Goal: Task Accomplishment & Management: Manage account settings

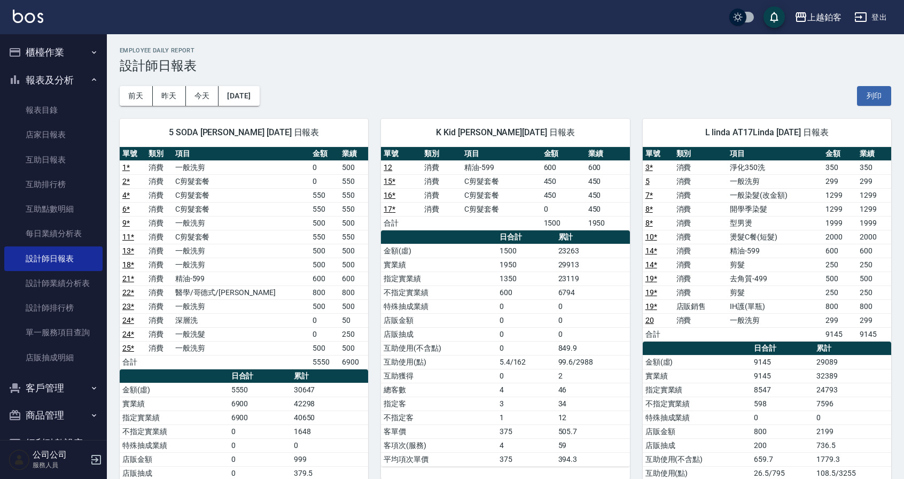
scroll to position [3, 0]
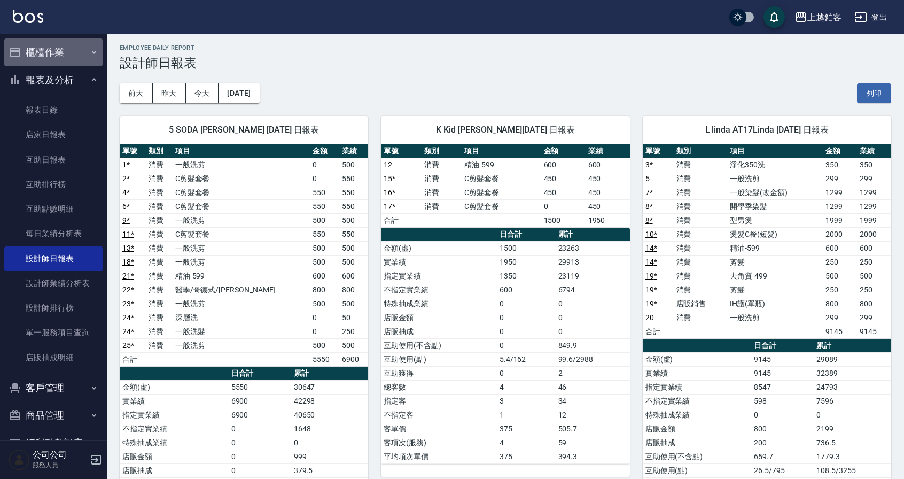
click at [54, 54] on button "櫃檯作業" at bounding box center [53, 52] width 98 height 28
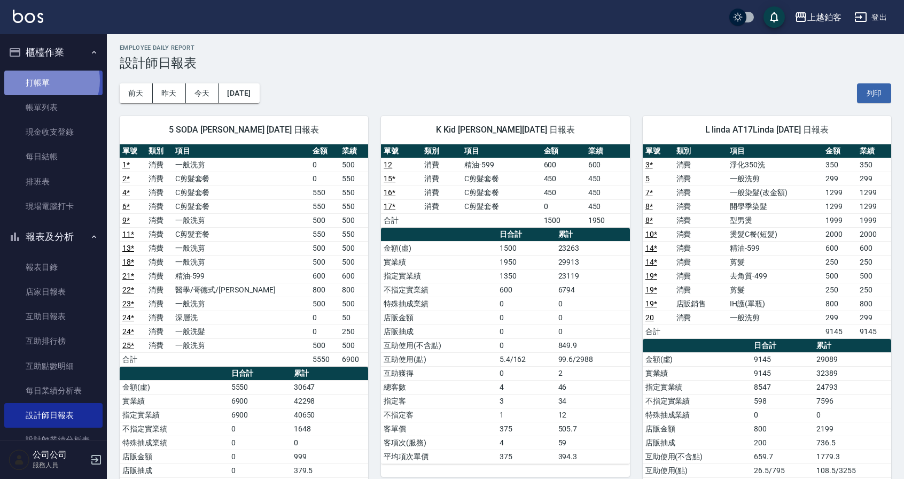
click at [45, 80] on link "打帳單" at bounding box center [53, 83] width 98 height 25
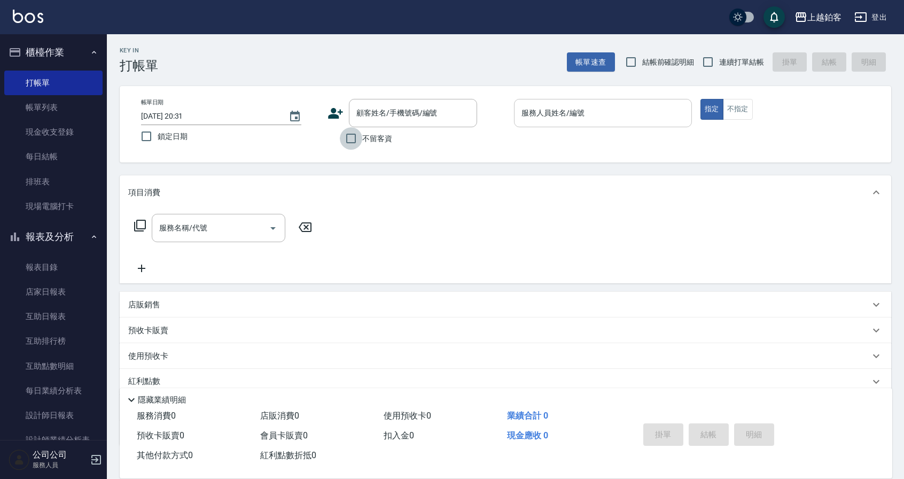
drag, startPoint x: 351, startPoint y: 141, endPoint x: 538, endPoint y: 110, distance: 189.0
click at [352, 141] on input "不留客資" at bounding box center [351, 138] width 22 height 22
checkbox input "true"
click at [697, 59] on input "連續打單結帳" at bounding box center [708, 62] width 22 height 22
checkbox input "true"
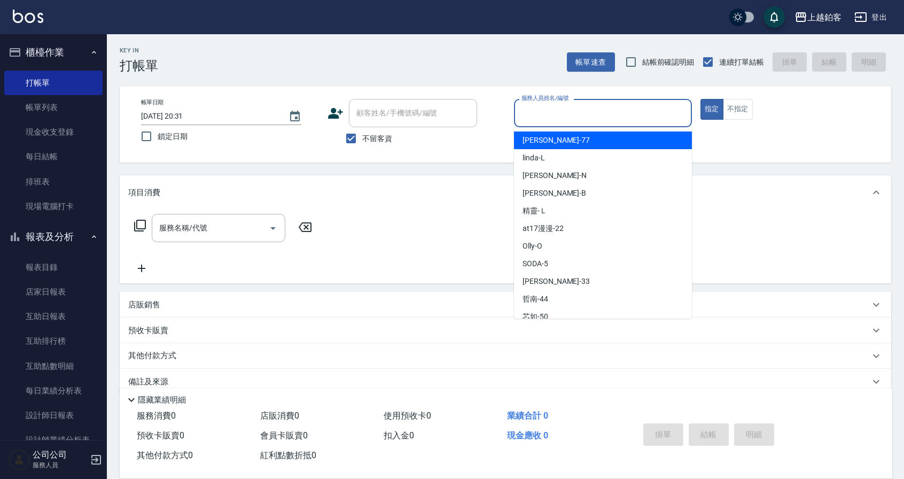
click at [587, 108] on input "服務人員姓名/編號" at bounding box center [603, 113] width 168 height 19
type input "Kid-K"
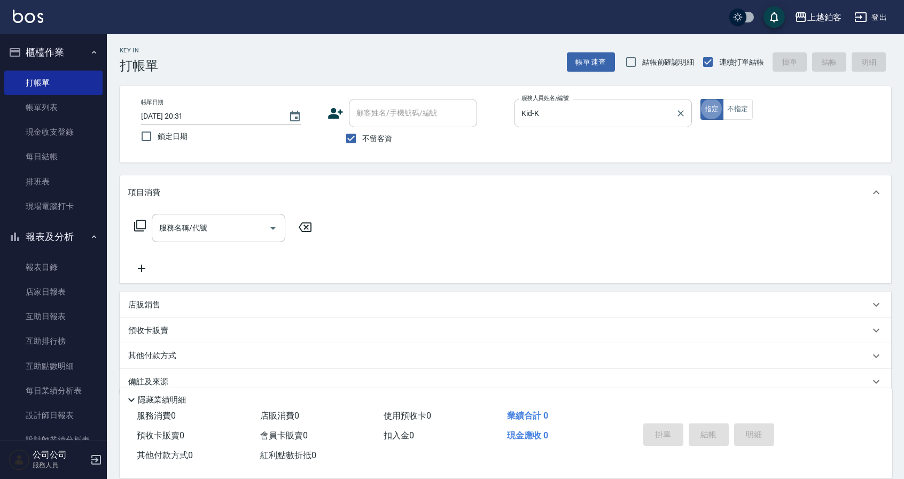
type button "true"
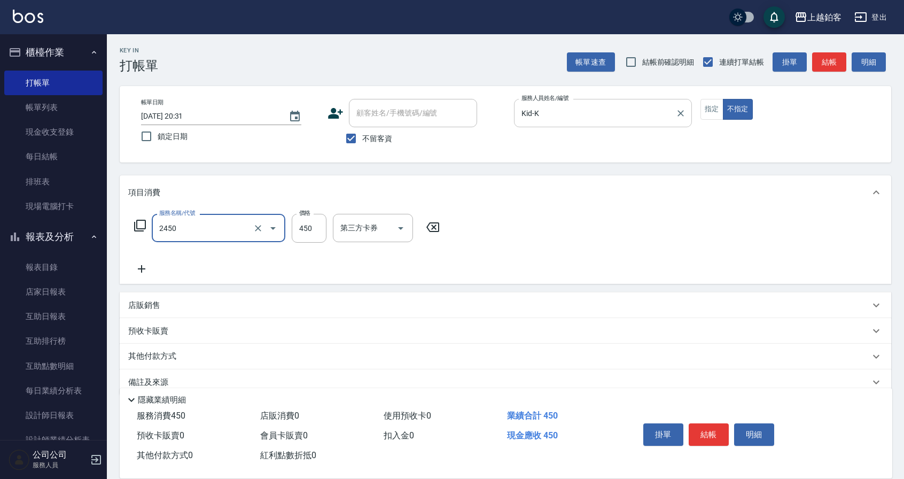
type input "C剪髮套餐(2450)"
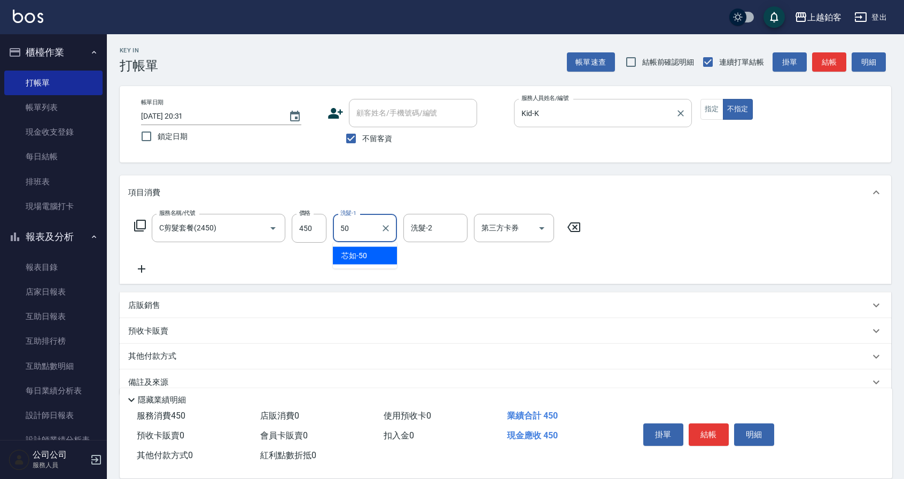
type input "芯如-50"
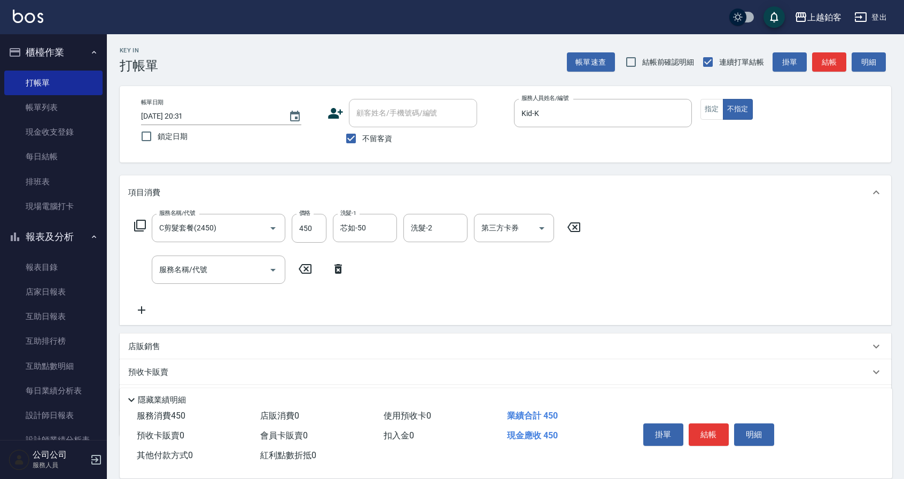
click at [146, 339] on div "店販銷售" at bounding box center [506, 347] width 772 height 26
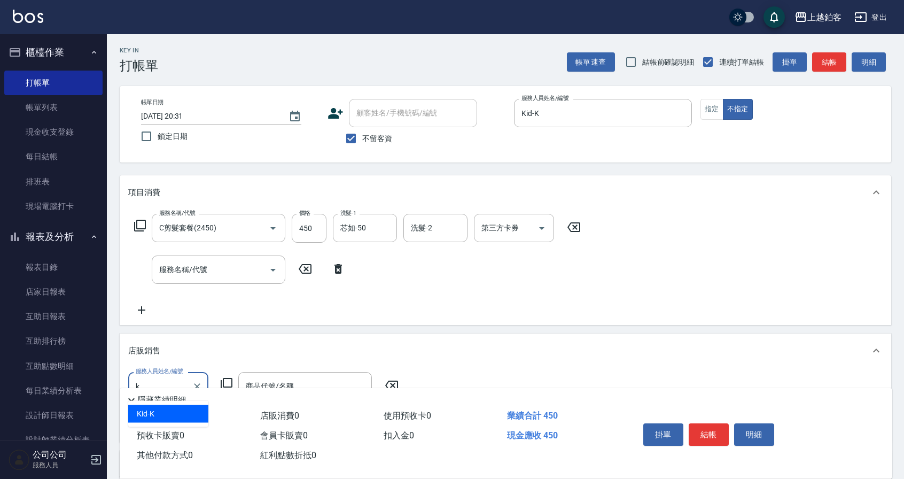
type input "Kid-K"
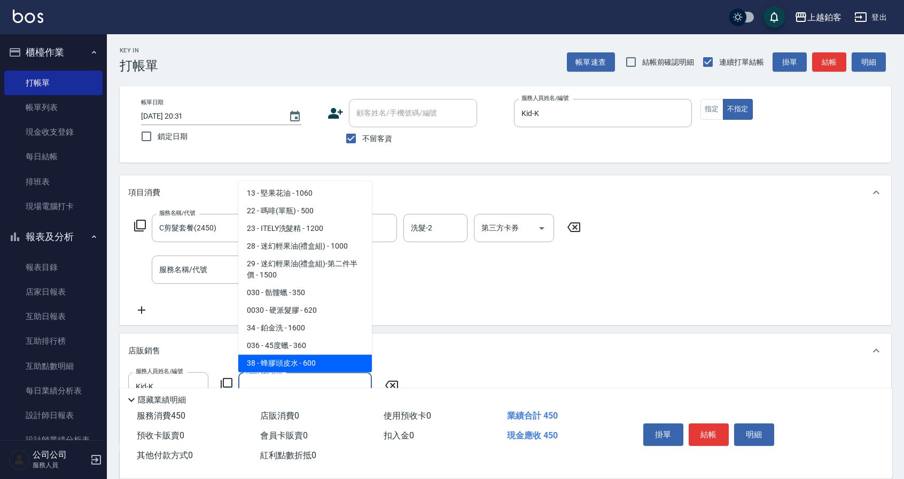
scroll to position [371, 0]
type input "IH蜂膠頭皮水"
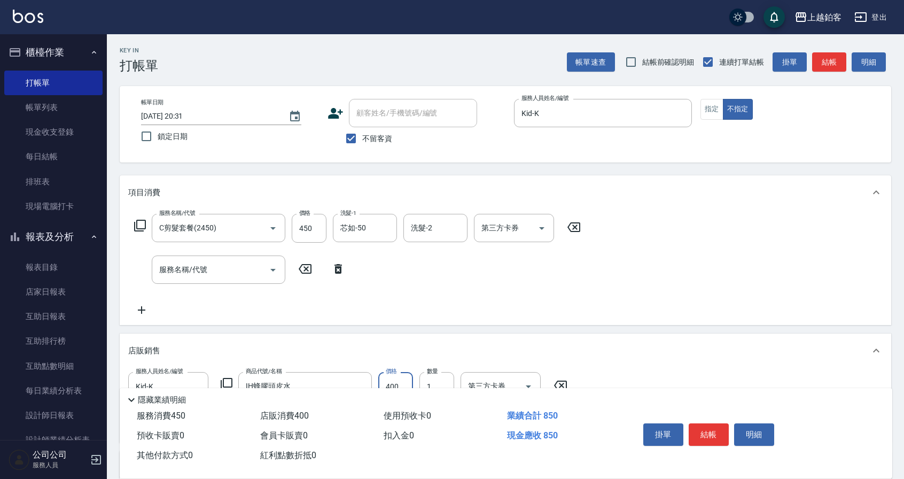
type input "400"
click at [720, 438] on button "結帳" at bounding box center [709, 434] width 40 height 22
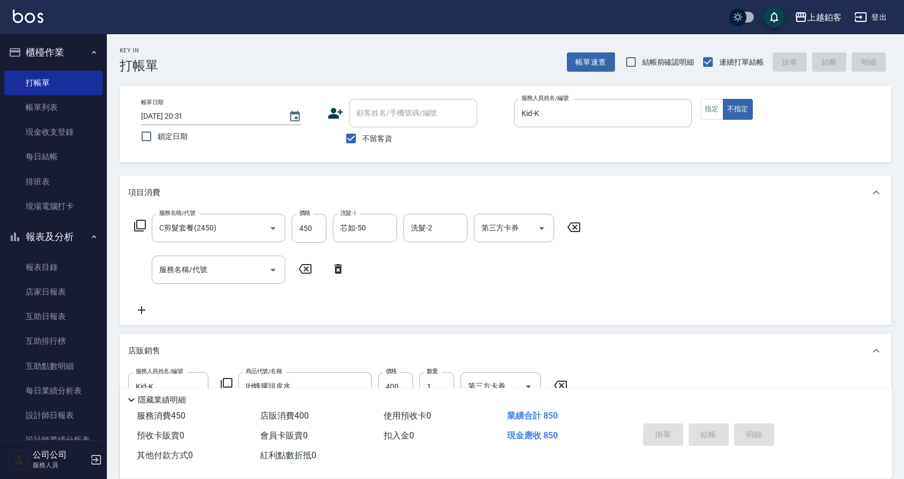
type input "[DATE] 20:32"
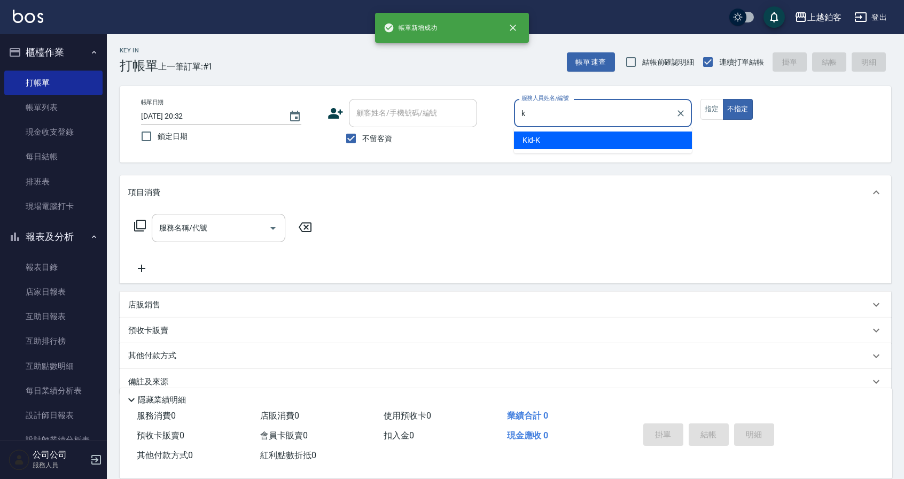
type input "Kid-K"
type button "false"
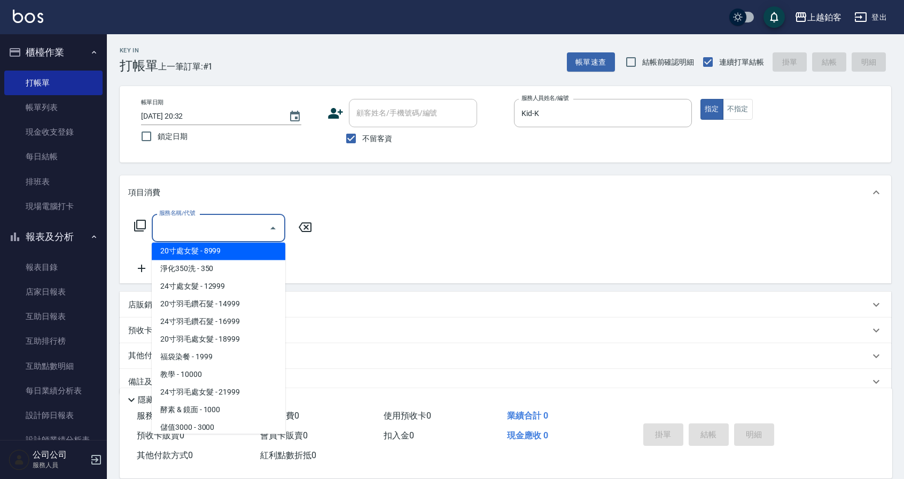
scroll to position [1168, 0]
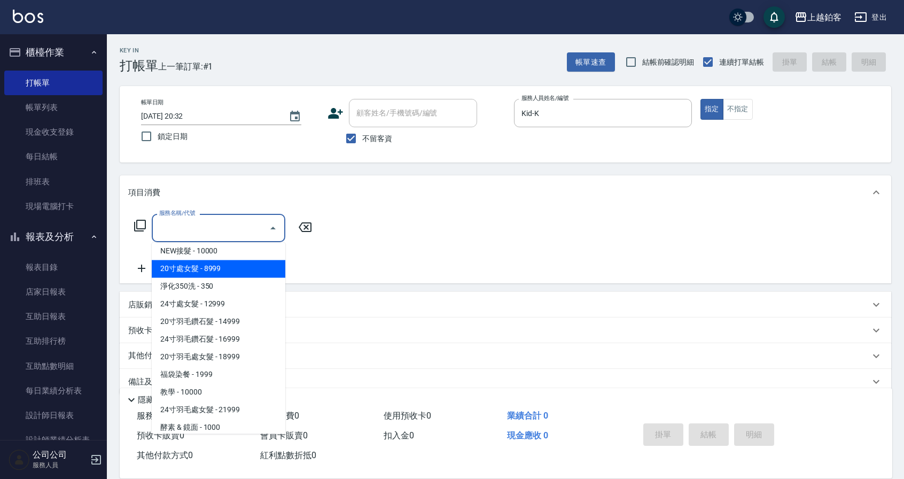
type input "20寸處女髮(08999)"
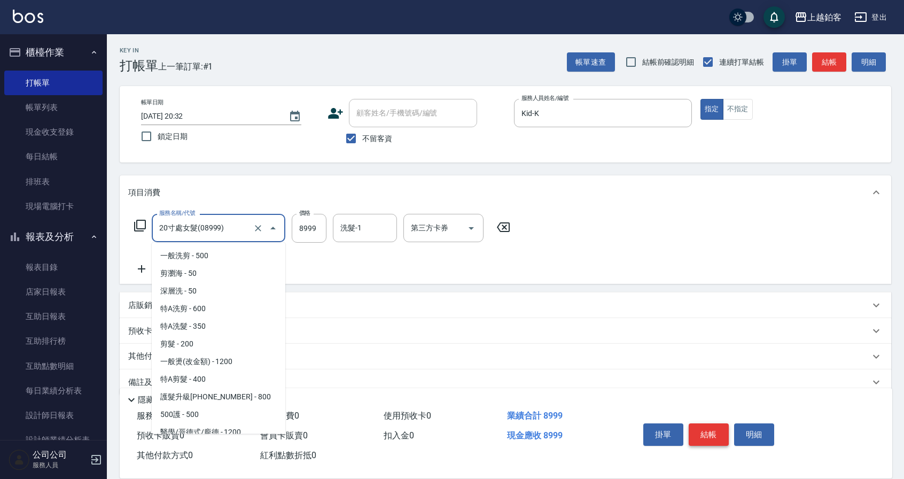
scroll to position [1030, 0]
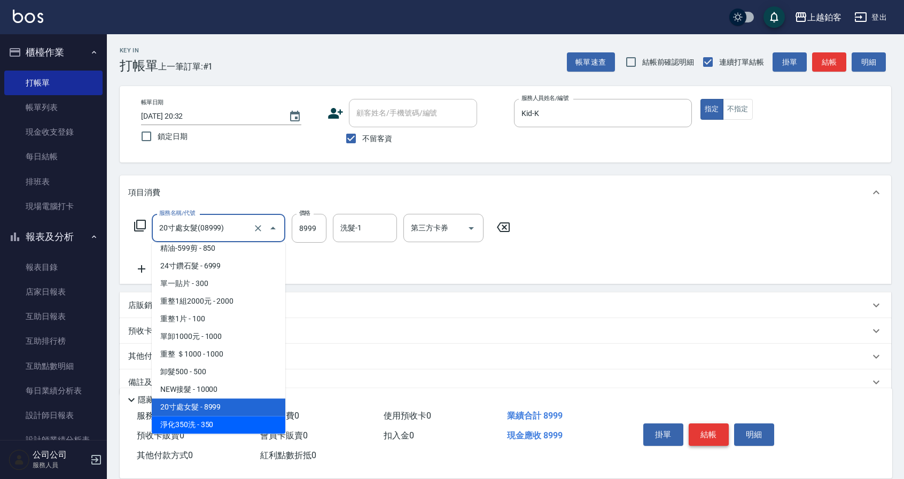
type input "350"
type input "淨化350洗(10020)"
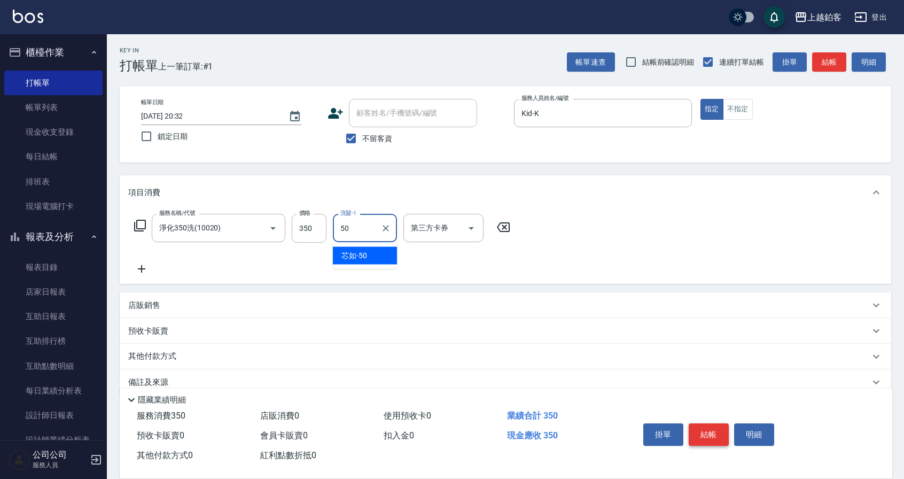
type input "芯如-50"
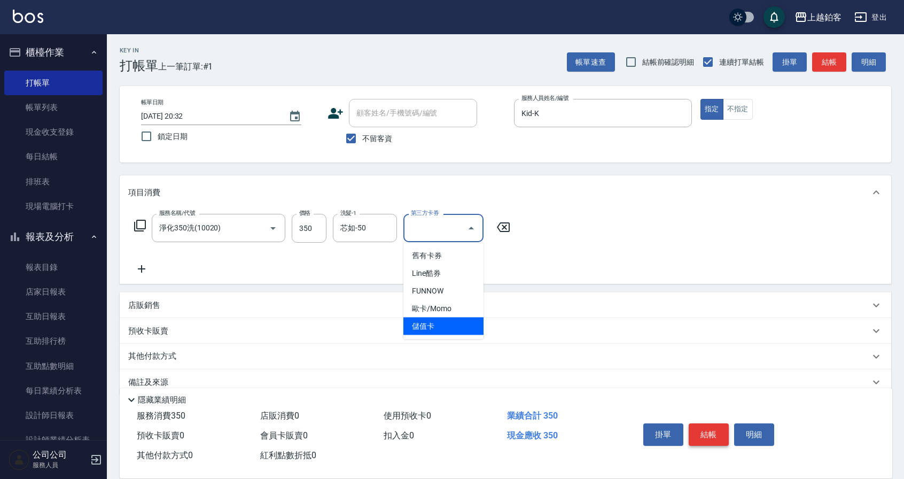
type input "儲值卡"
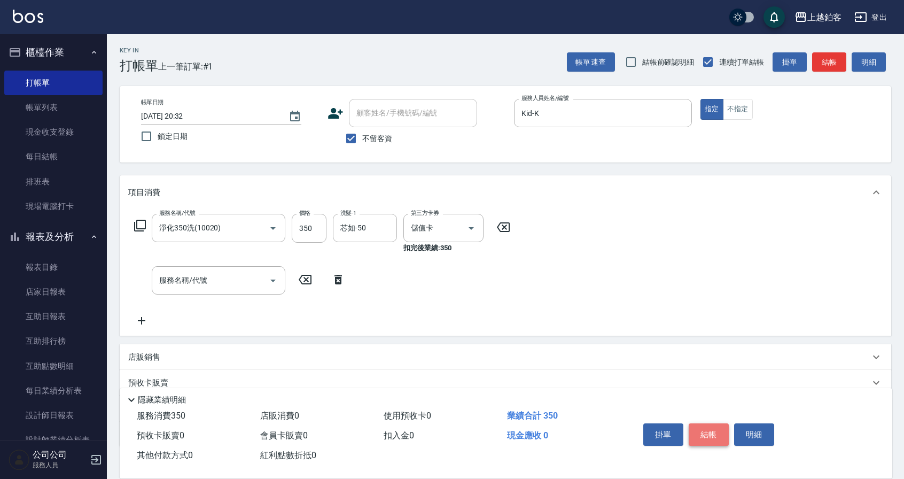
click at [706, 429] on button "結帳" at bounding box center [709, 434] width 40 height 22
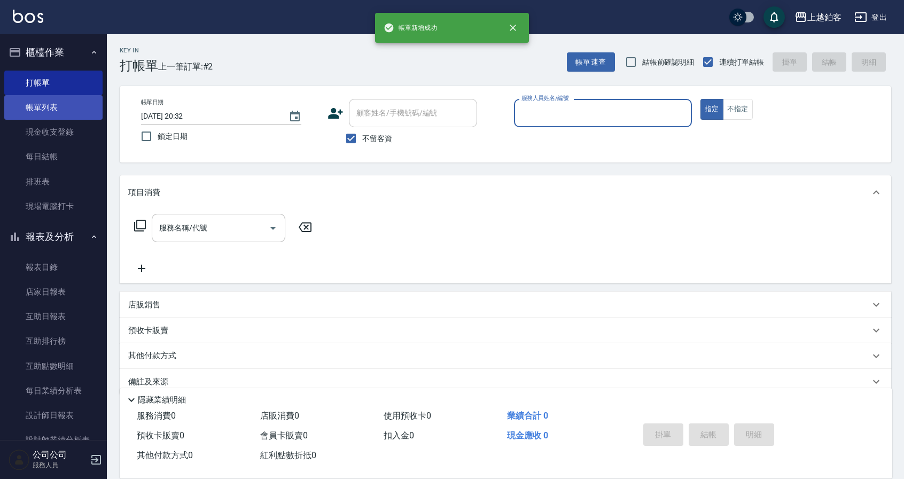
click at [51, 104] on link "帳單列表" at bounding box center [53, 107] width 98 height 25
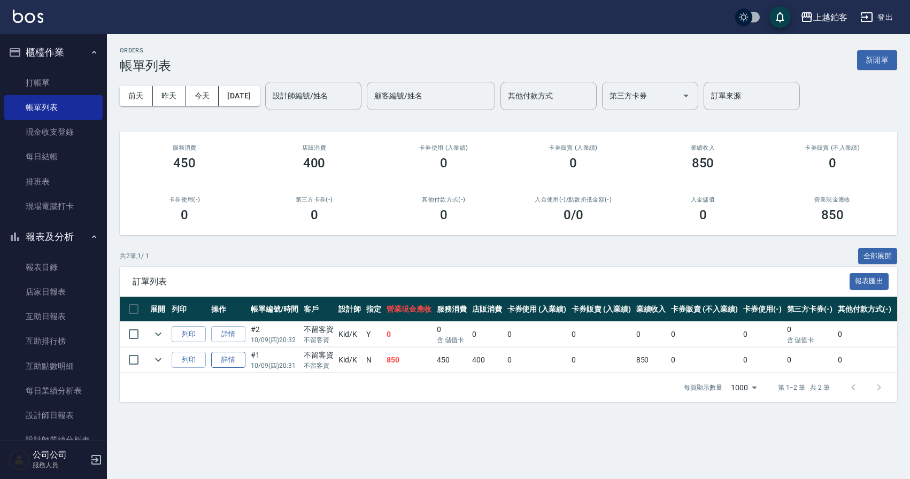
click at [231, 360] on link "詳情" at bounding box center [228, 360] width 34 height 17
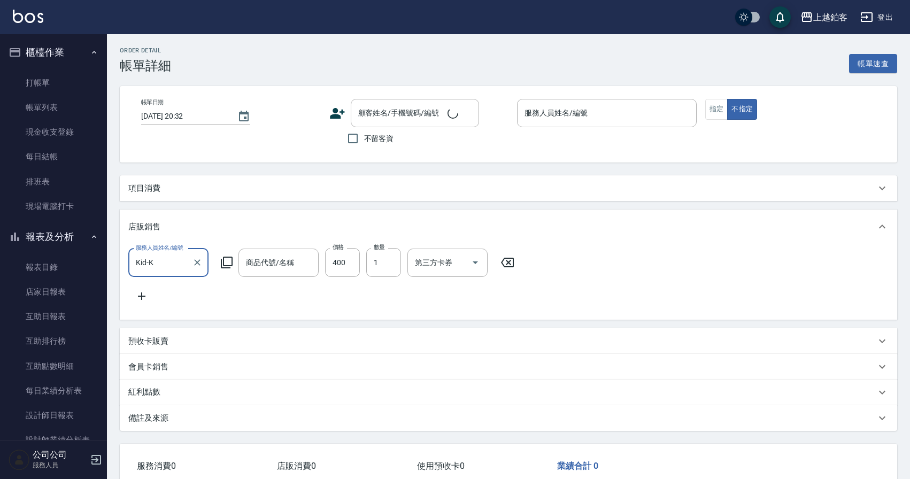
type input "[DATE] 20:31"
checkbox input "true"
type input "Kid-K"
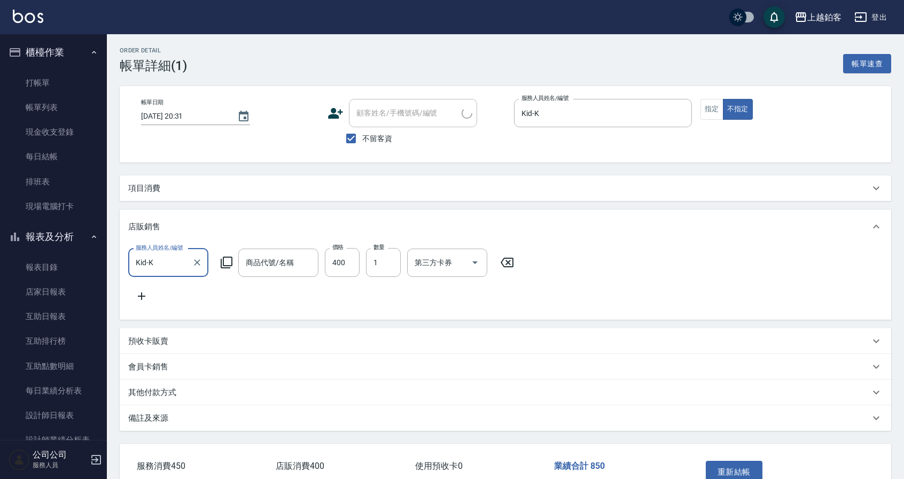
type input "IH蜂膠頭皮水"
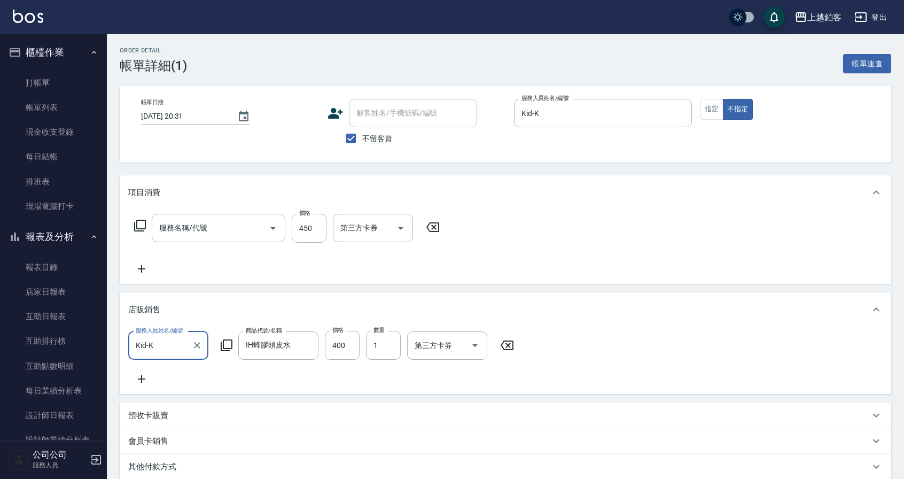
type input "C剪髮套餐(2450)"
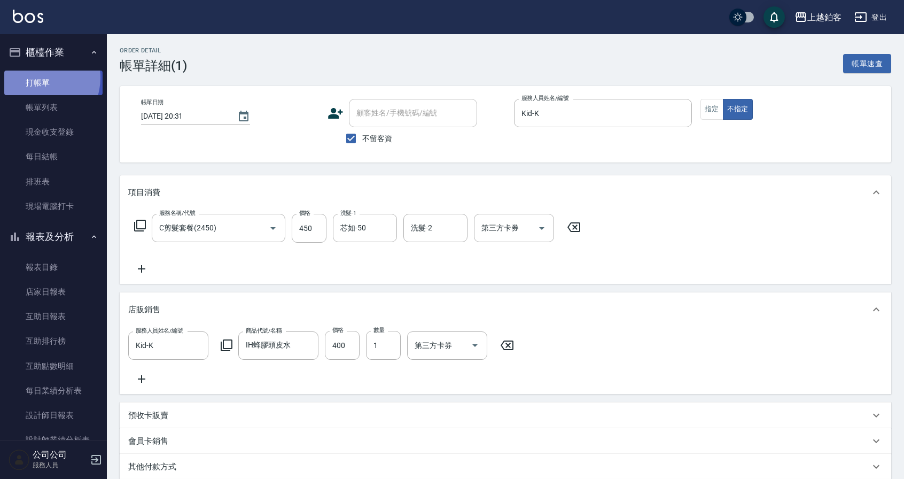
click at [37, 77] on link "打帳單" at bounding box center [53, 83] width 98 height 25
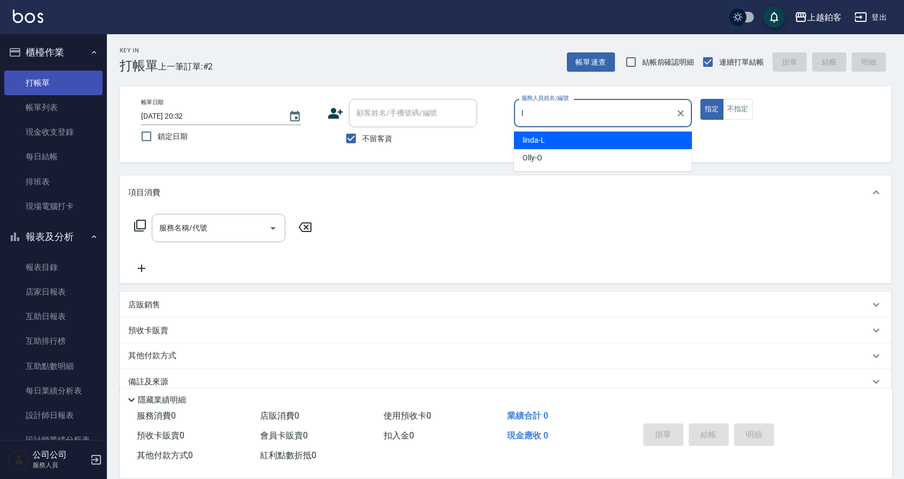
type input "linda-L"
type button "true"
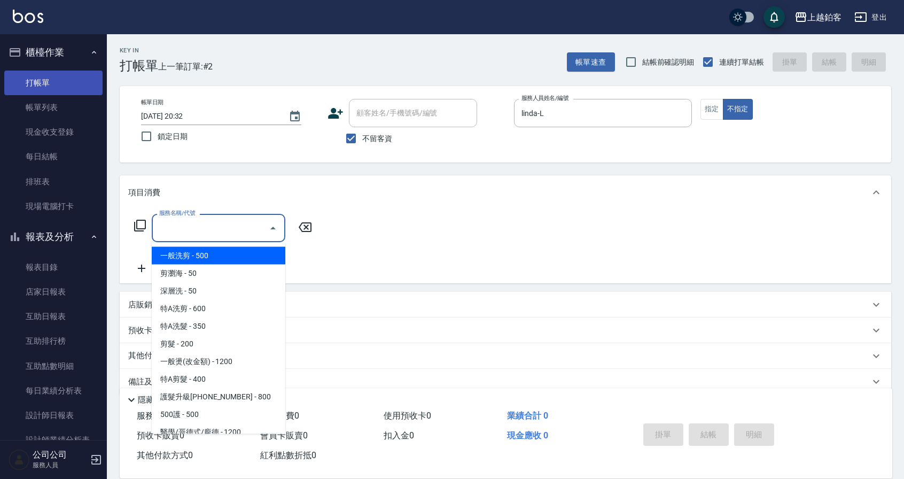
type input "一般洗剪(5)"
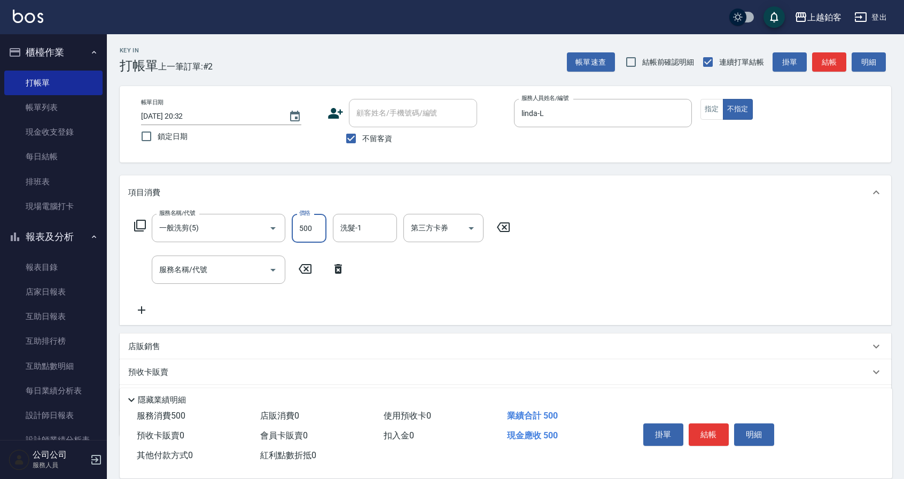
click at [312, 228] on input "500" at bounding box center [309, 228] width 35 height 29
type input "299"
click at [716, 431] on button "結帳" at bounding box center [709, 434] width 40 height 22
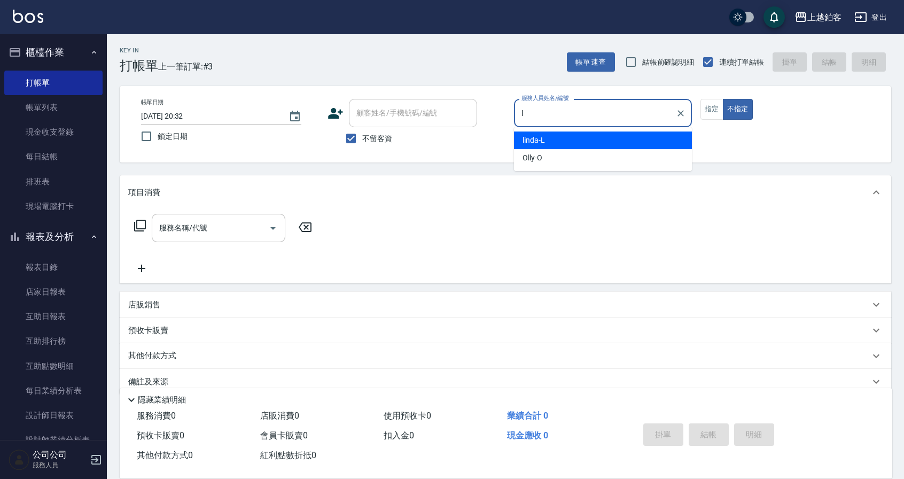
type input "linda-L"
type button "false"
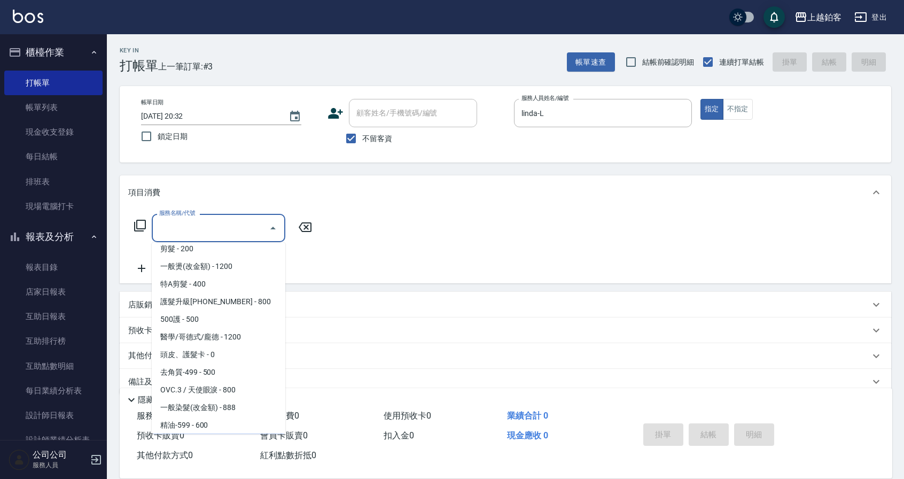
scroll to position [113, 0]
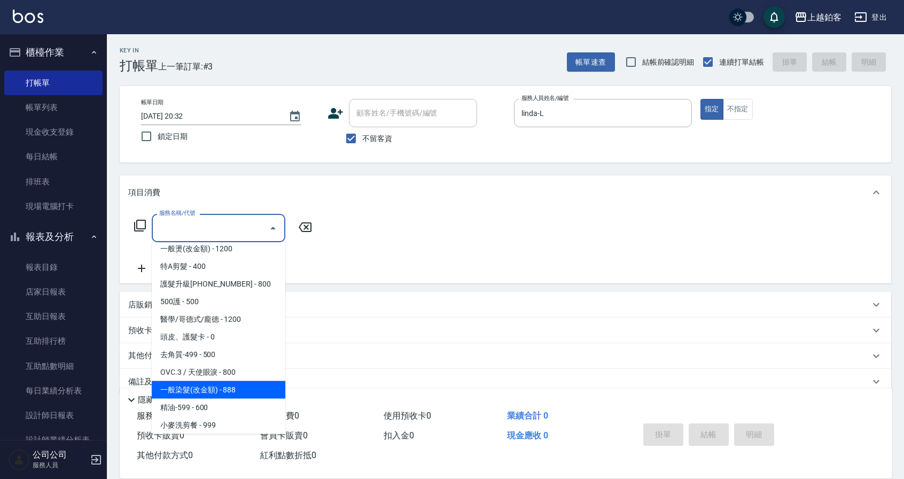
type input "一般染髮(改金額)(501)"
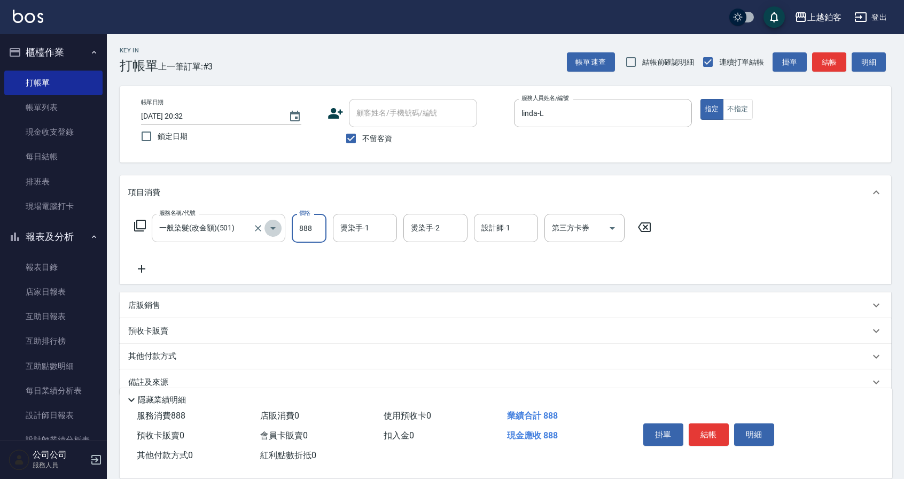
click at [273, 223] on icon "Open" at bounding box center [273, 228] width 13 height 13
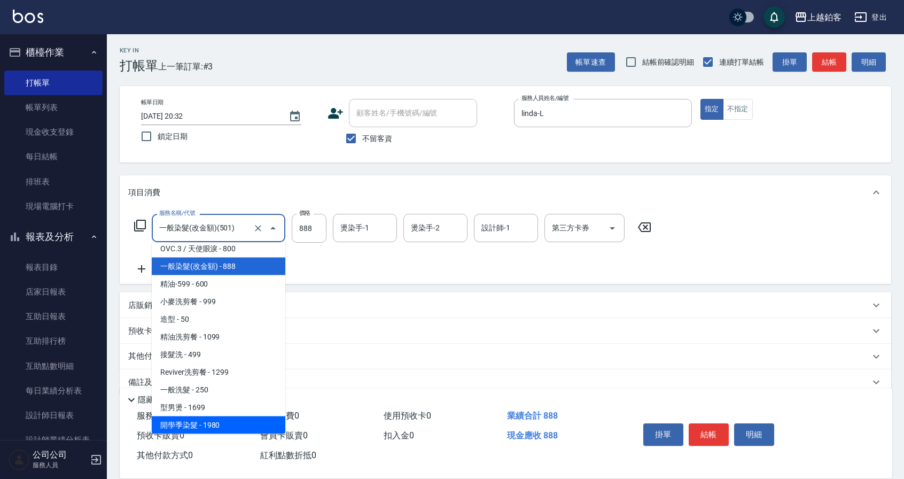
scroll to position [254, 0]
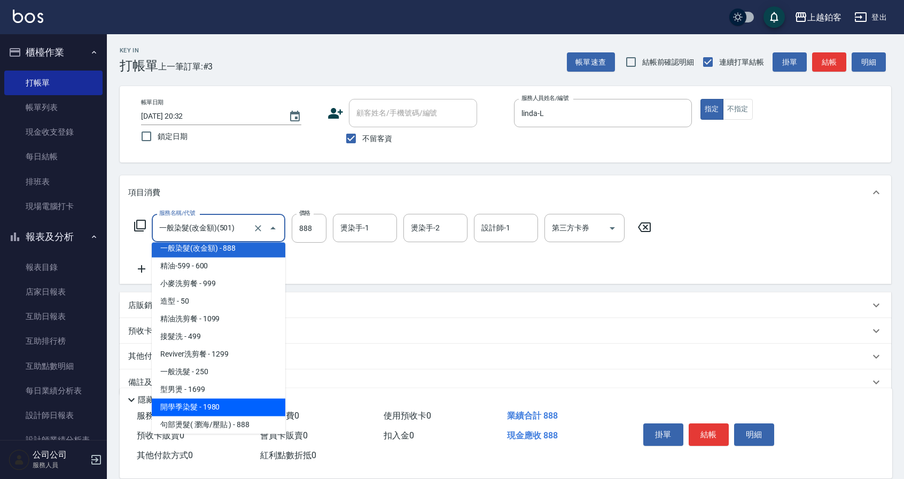
type input "1980"
type input "開學季染髮(1980)"
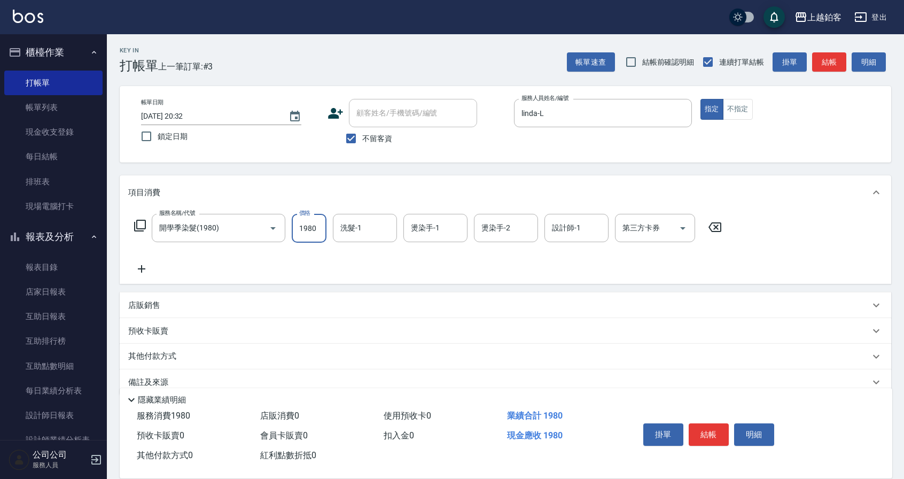
click at [315, 229] on input "1980" at bounding box center [309, 228] width 35 height 29
type input "1299"
type input "芯如-50"
type input "linda-L"
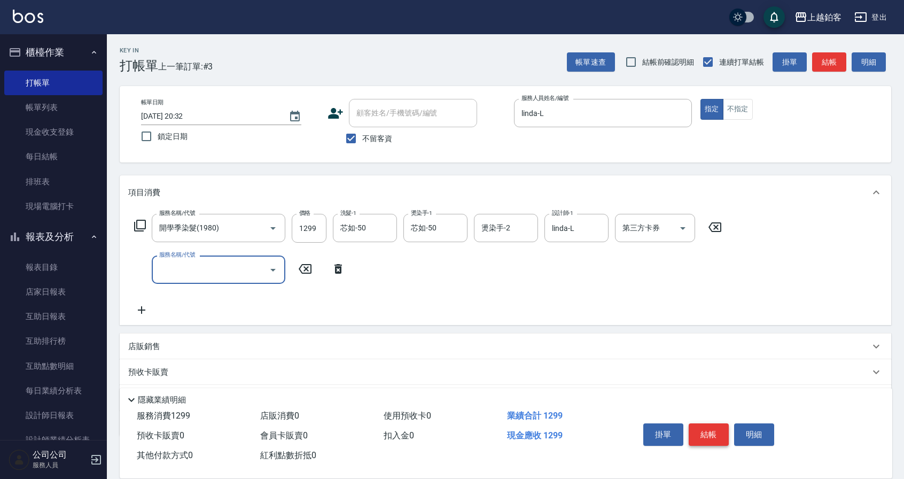
click at [714, 427] on button "結帳" at bounding box center [709, 434] width 40 height 22
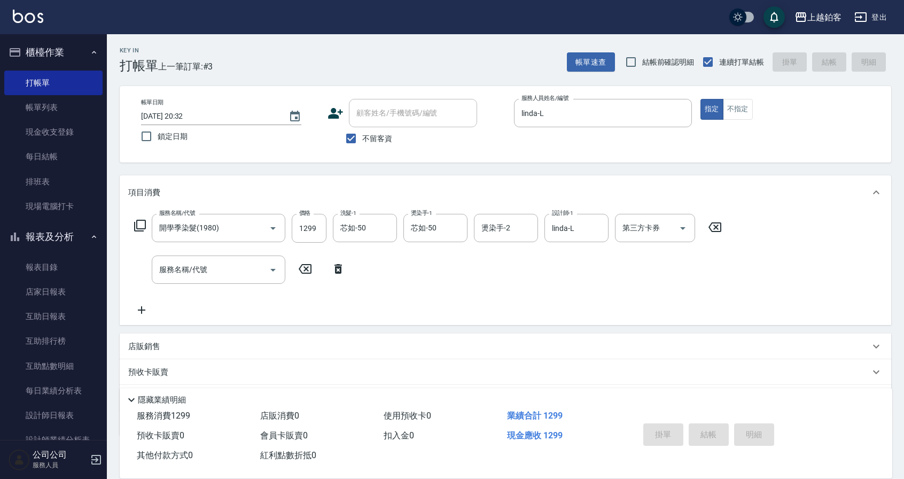
type input "[DATE] 20:33"
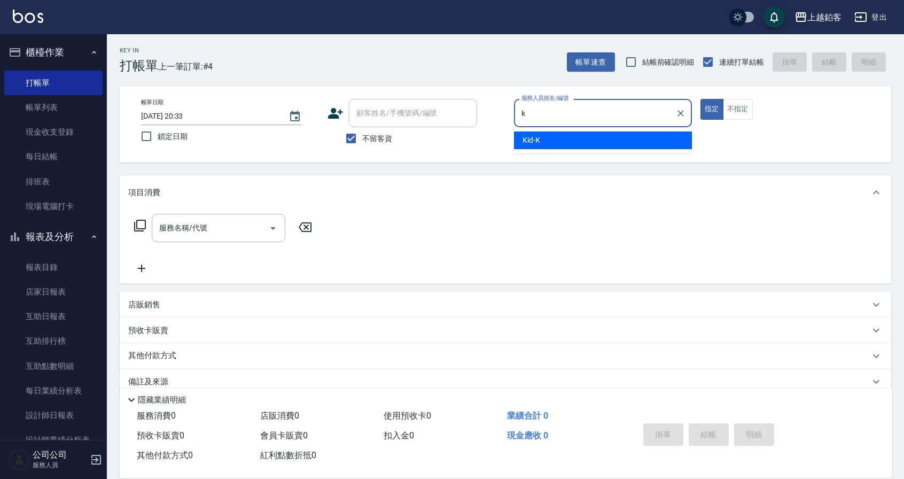
type input "Kid-K"
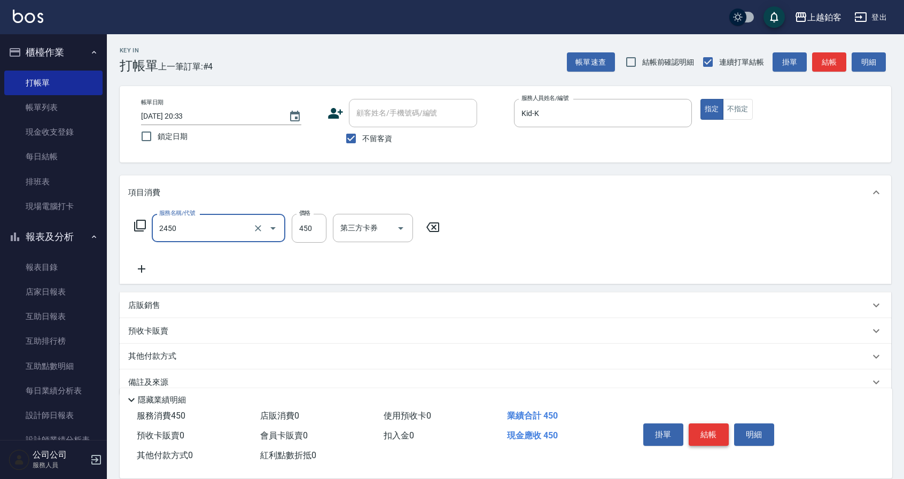
type input "C剪髮套餐(2450)"
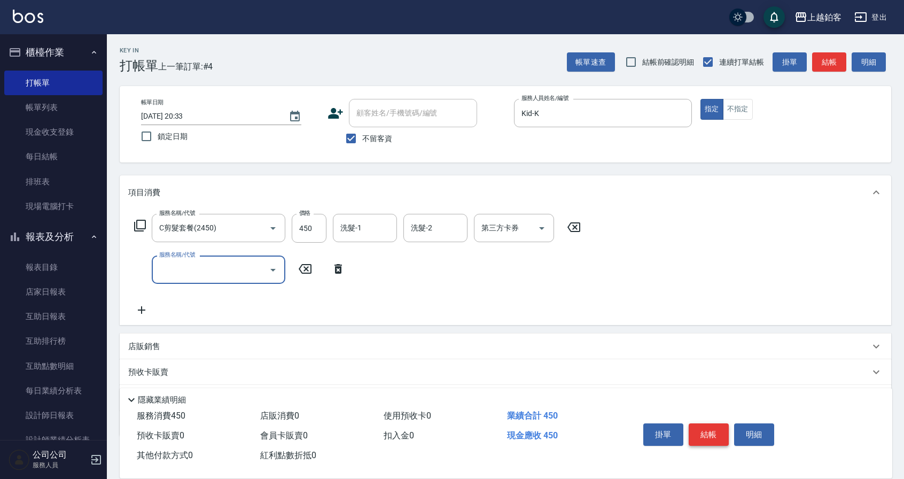
click at [709, 435] on button "結帳" at bounding box center [709, 434] width 40 height 22
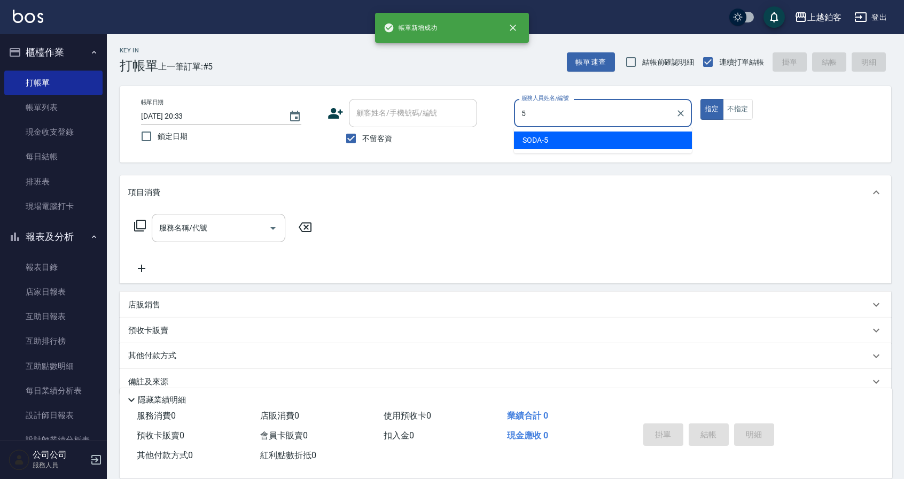
type input "SODA-5"
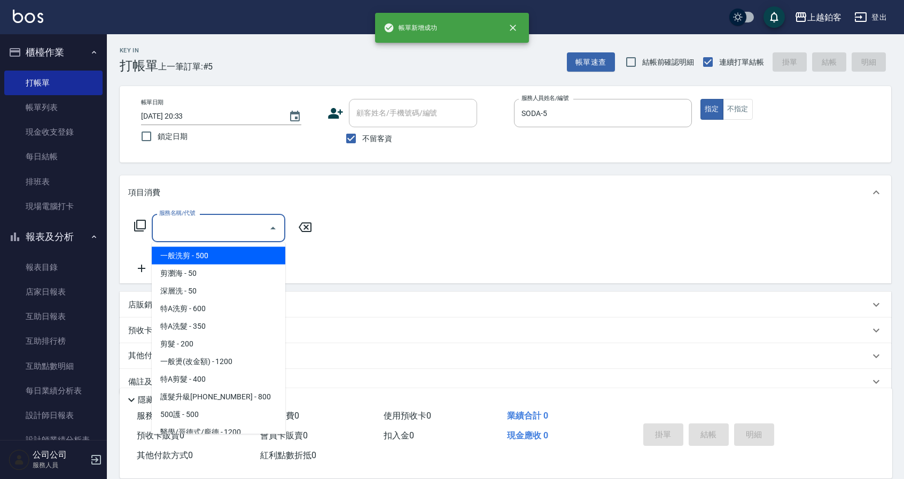
type input "一般洗剪(5)"
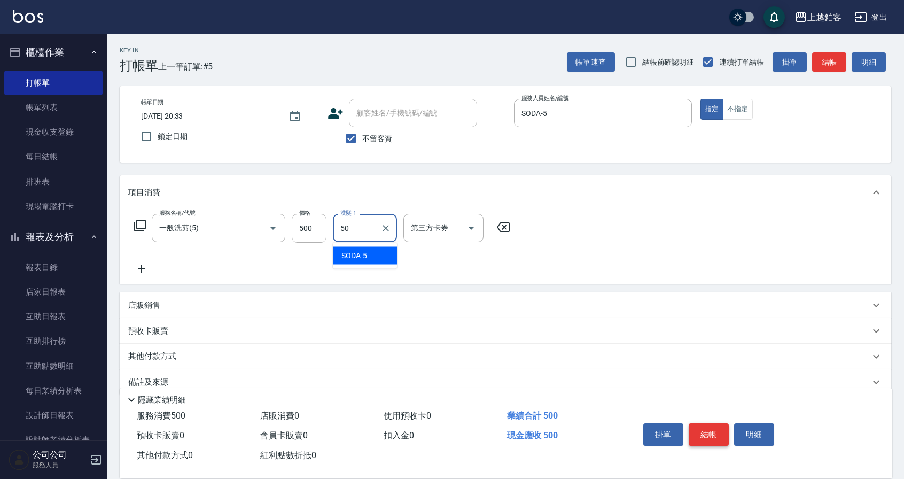
type input "芯如-50"
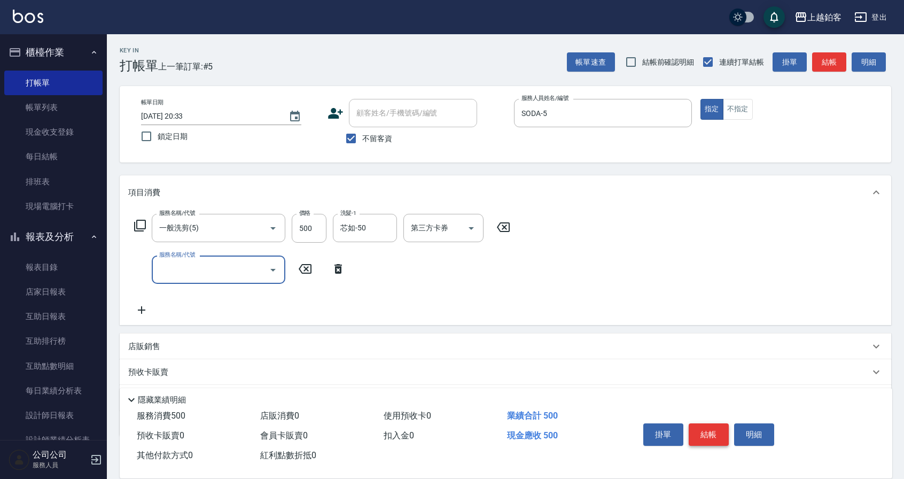
click at [706, 429] on button "結帳" at bounding box center [709, 434] width 40 height 22
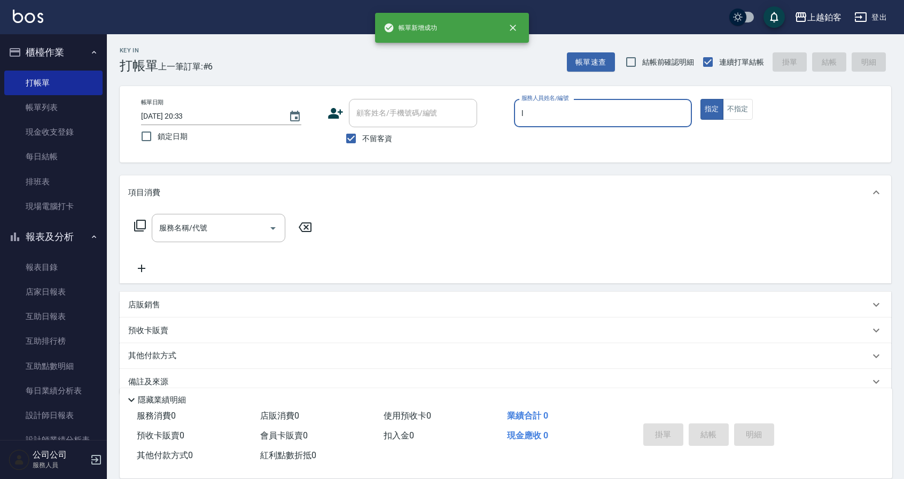
type input "linda-L"
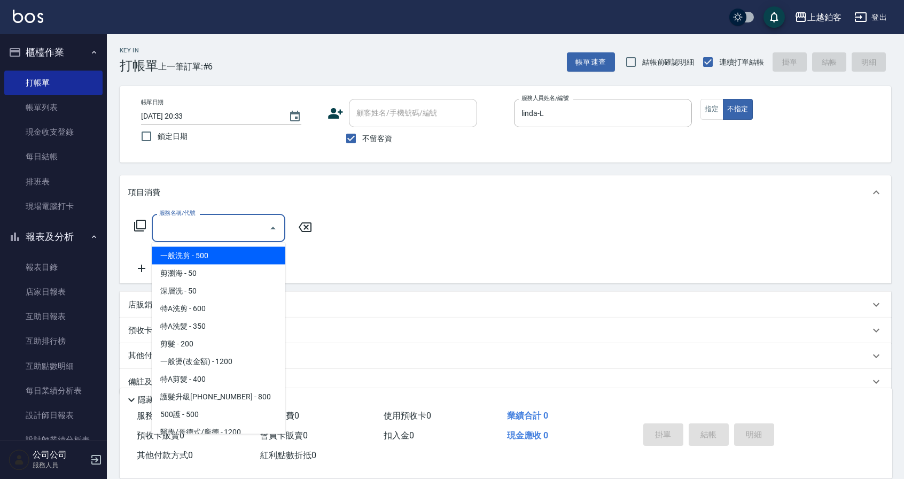
type input "一般洗剪(5)"
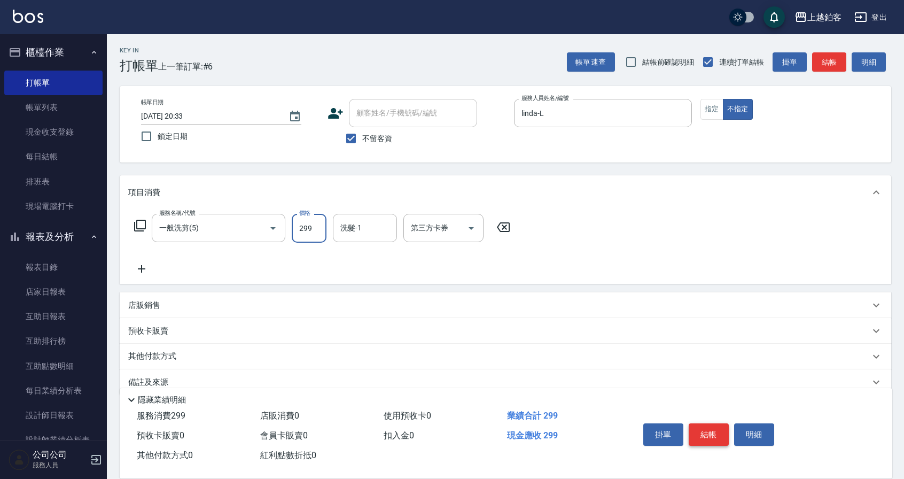
type input "299"
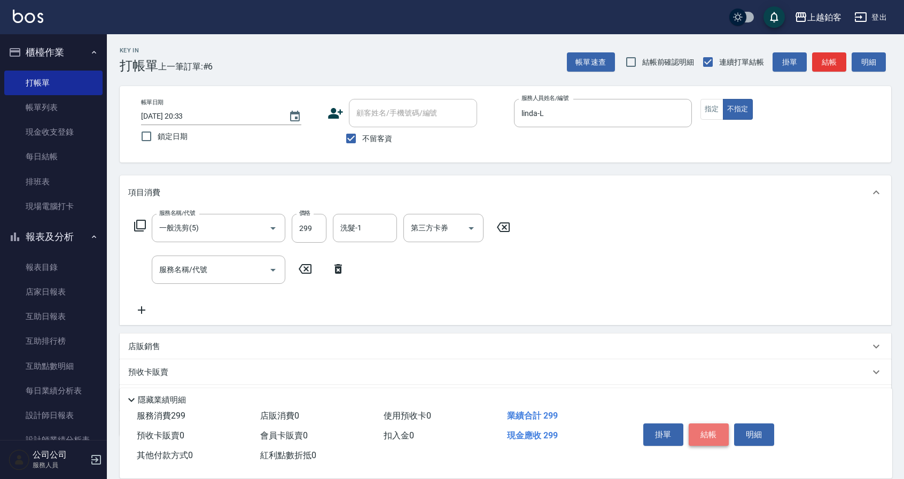
click at [719, 438] on button "結帳" at bounding box center [709, 434] width 40 height 22
type input "[DATE] 20:34"
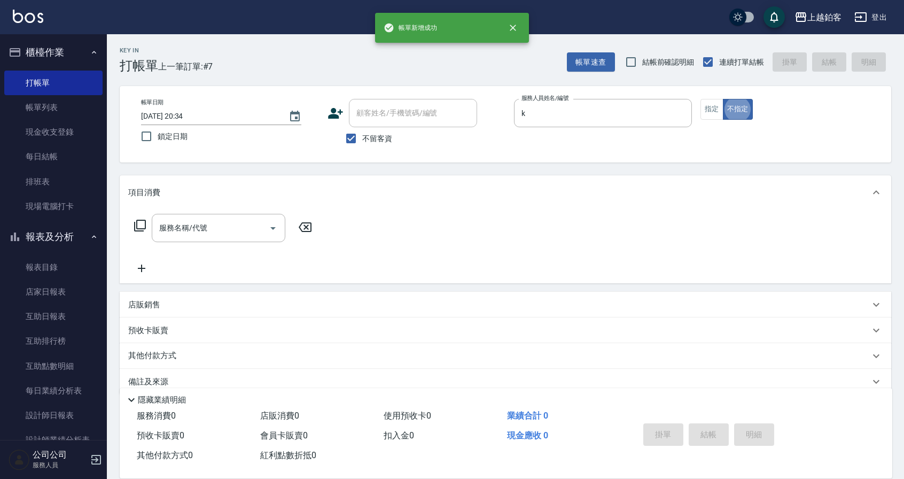
type input "Kid-K"
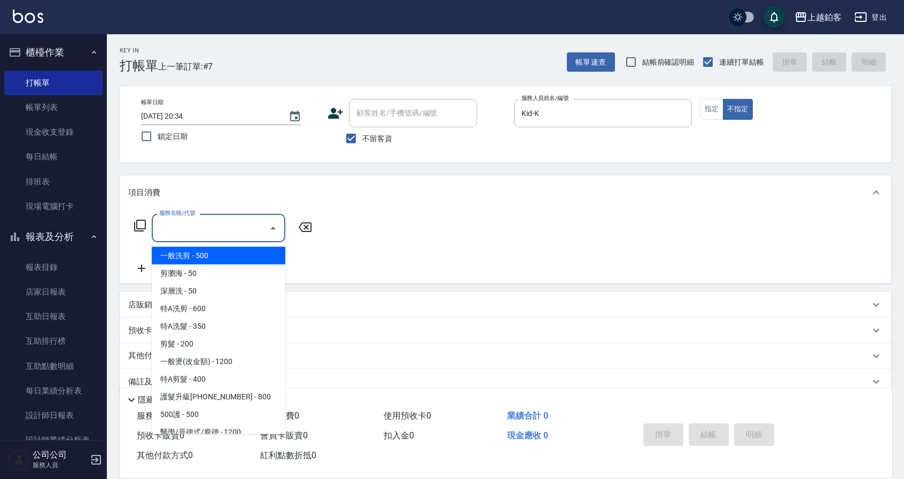
type input "一般洗剪(5)"
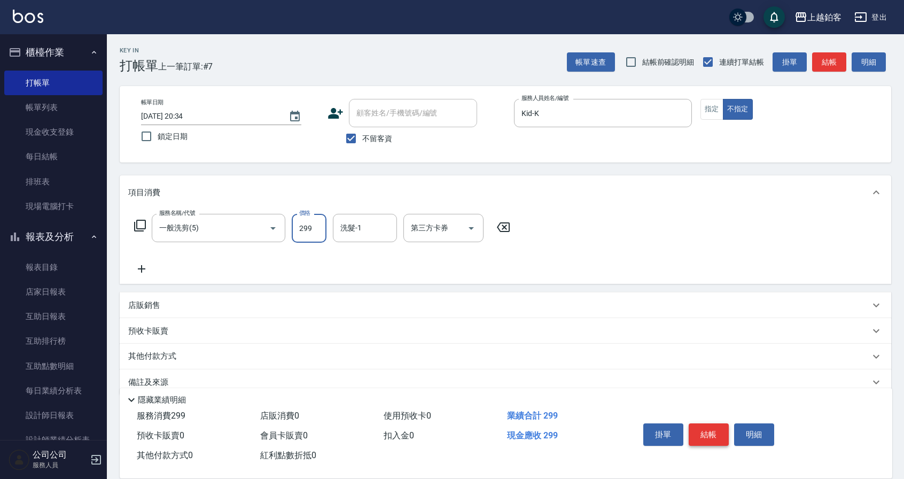
type input "299"
type input "芯如-50"
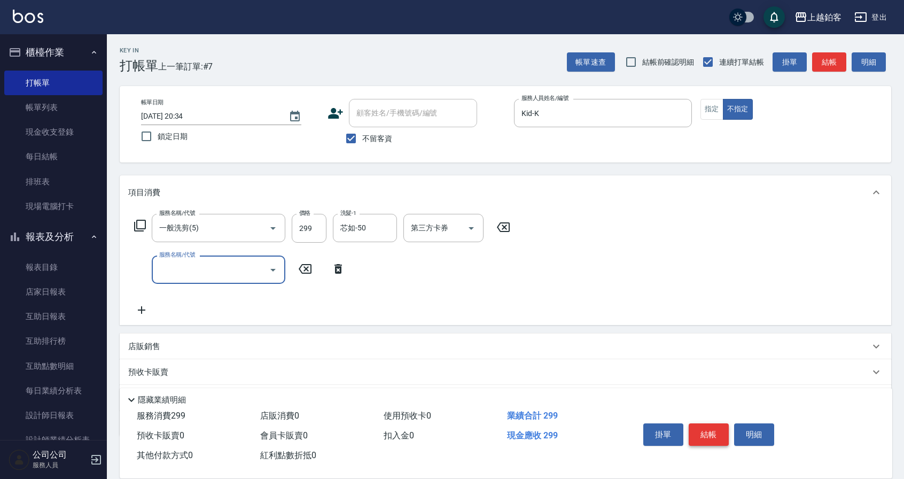
click at [714, 428] on button "結帳" at bounding box center [709, 434] width 40 height 22
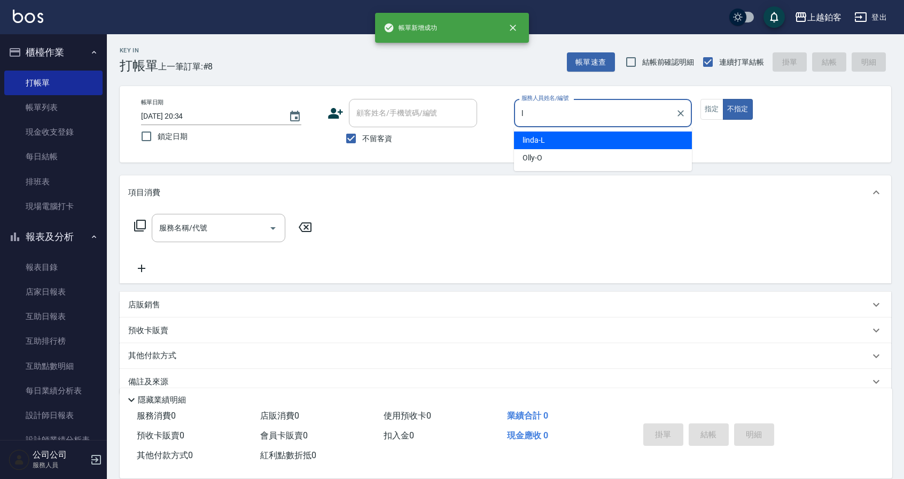
type input "linda-L"
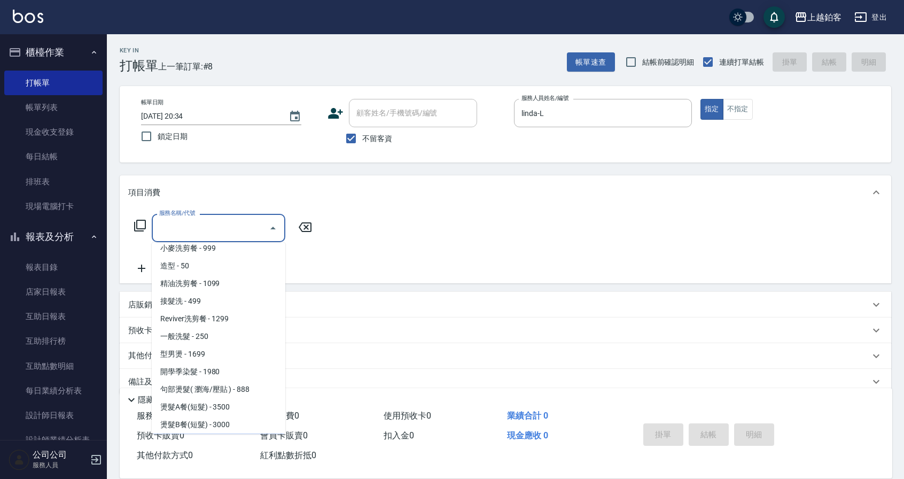
scroll to position [307, 0]
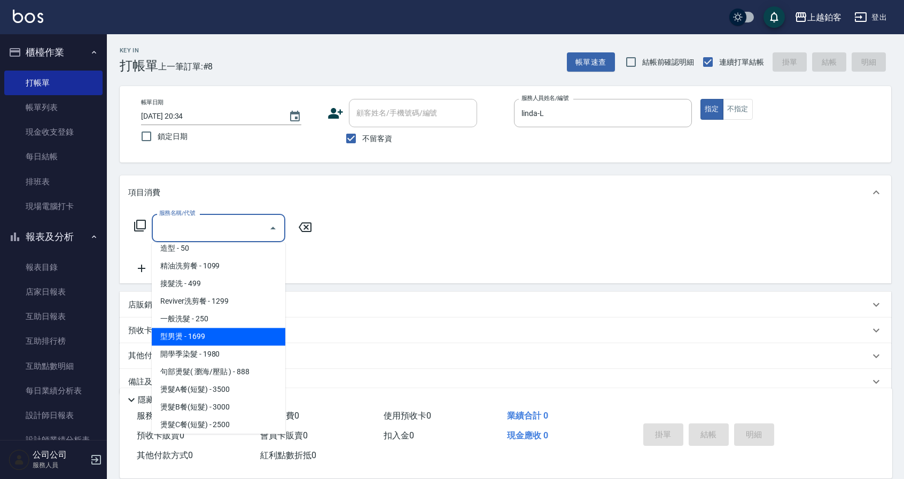
type input "型男燙(1699)"
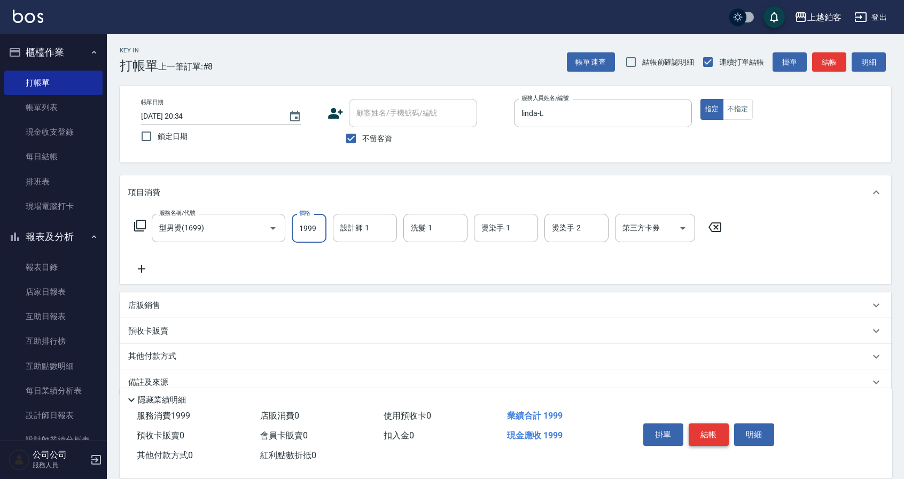
type input "1999"
type input "linda-L"
type input "芯如-50"
click at [456, 229] on icon "Clear" at bounding box center [456, 228] width 11 height 11
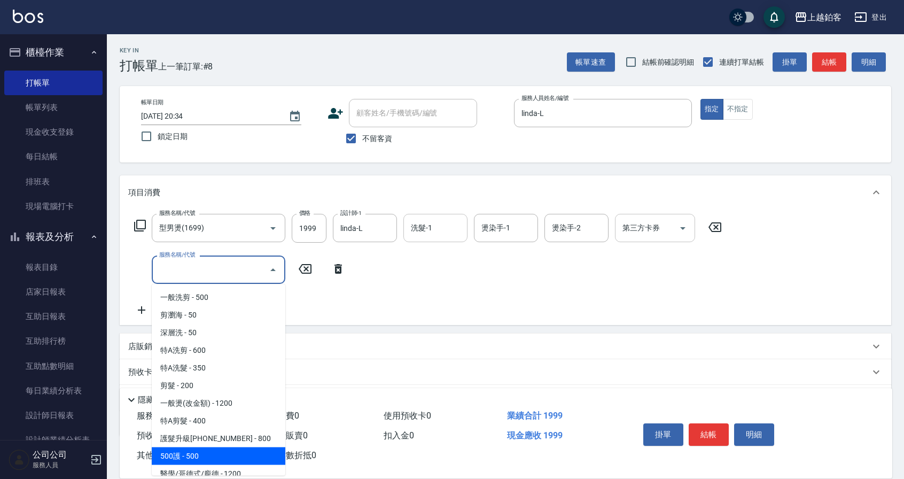
scroll to position [7, 0]
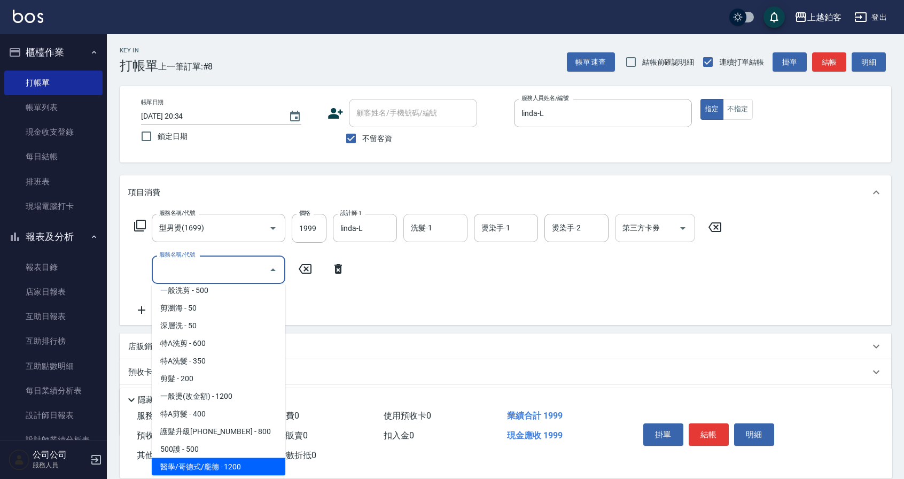
type input "醫學/哥德式/龐德(417)"
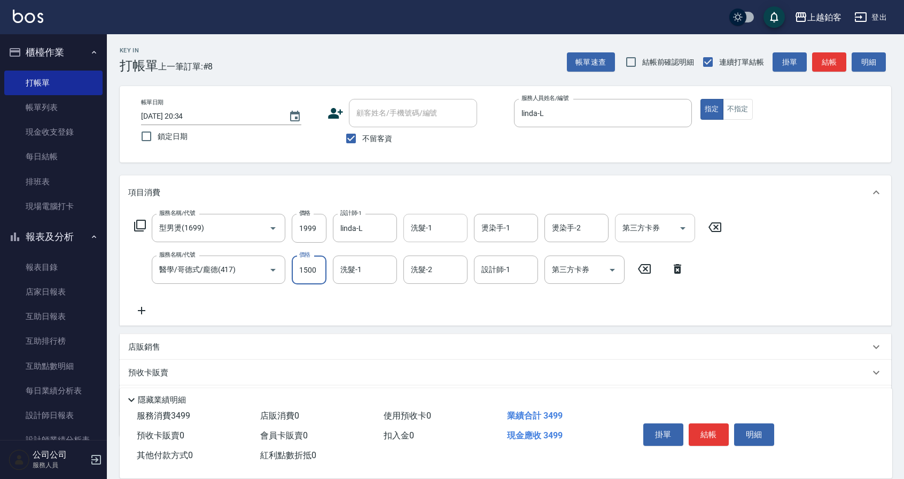
type input "1500"
type input "芯如-50"
click at [464, 274] on div "芯如-50 洗髮-2" at bounding box center [436, 269] width 64 height 28
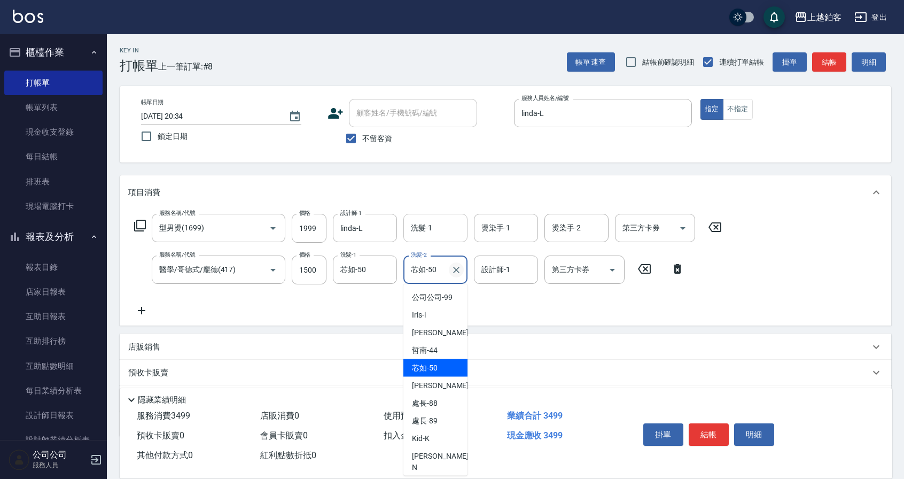
click at [460, 273] on icon "Clear" at bounding box center [456, 270] width 11 height 11
click at [509, 269] on input "設計師-1" at bounding box center [506, 269] width 55 height 19
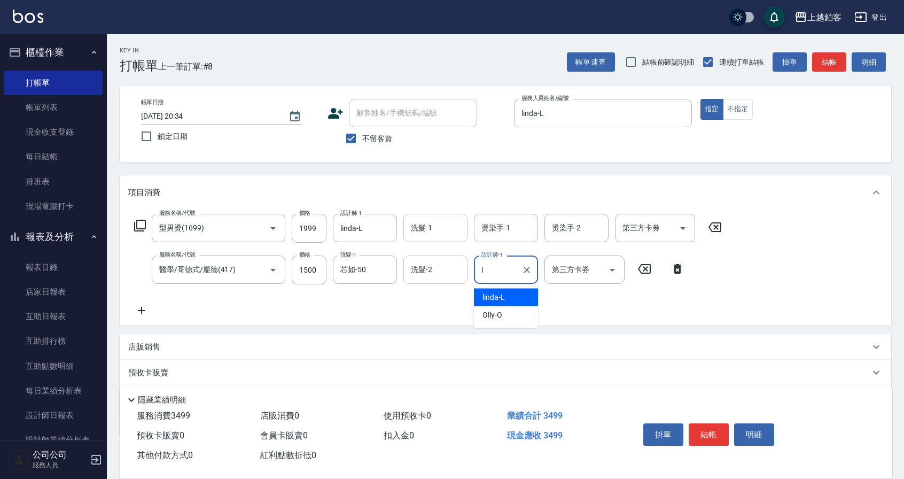
type input "linda-L"
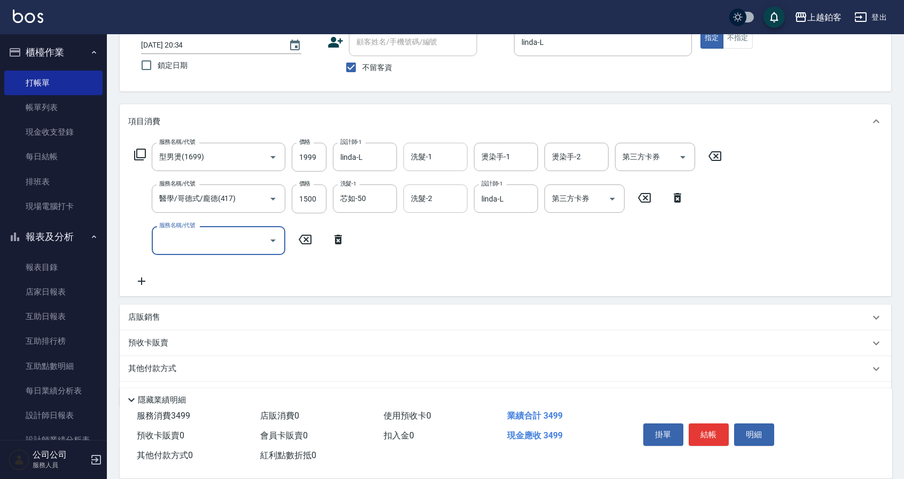
scroll to position [83, 0]
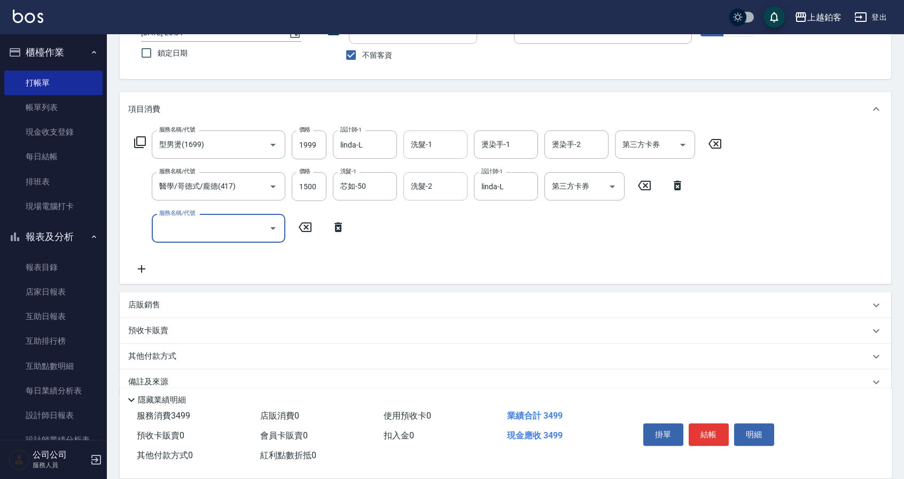
click at [181, 302] on div "店販銷售" at bounding box center [499, 304] width 742 height 11
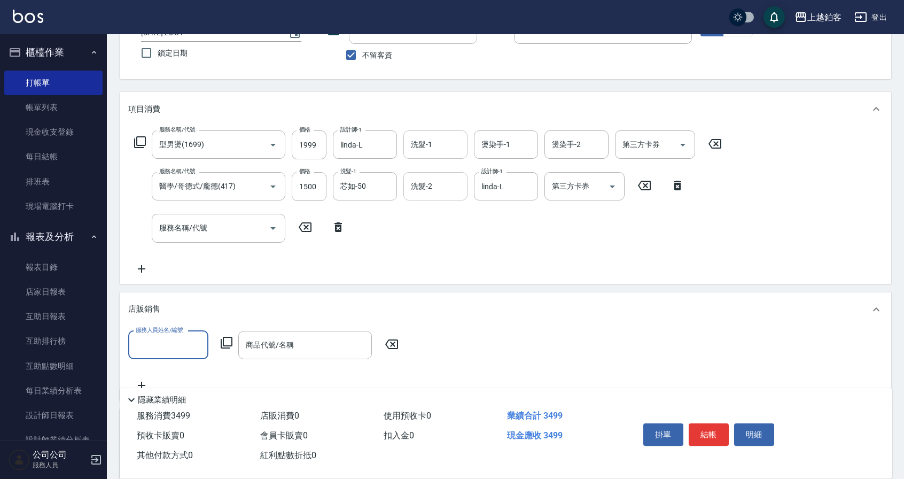
scroll to position [0, 0]
type input "linda-L"
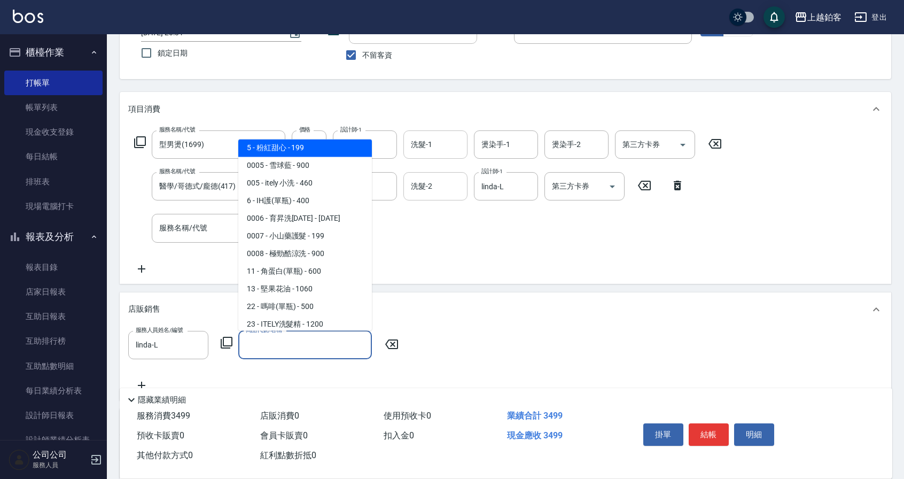
scroll to position [198, 0]
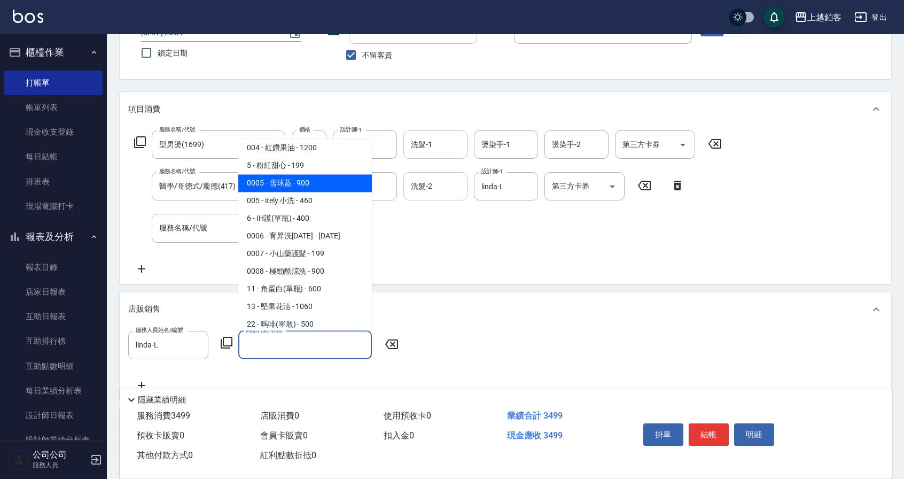
type input "雪球藍"
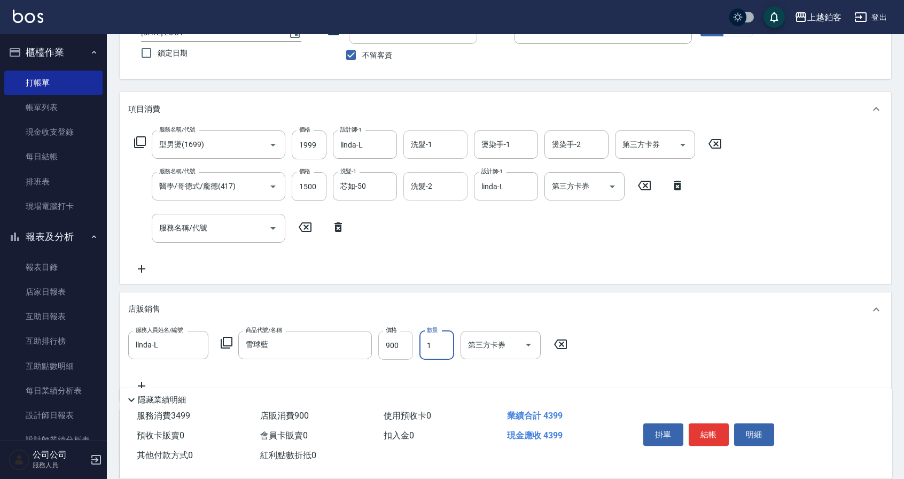
click at [404, 338] on input "900" at bounding box center [395, 345] width 35 height 29
type input "720"
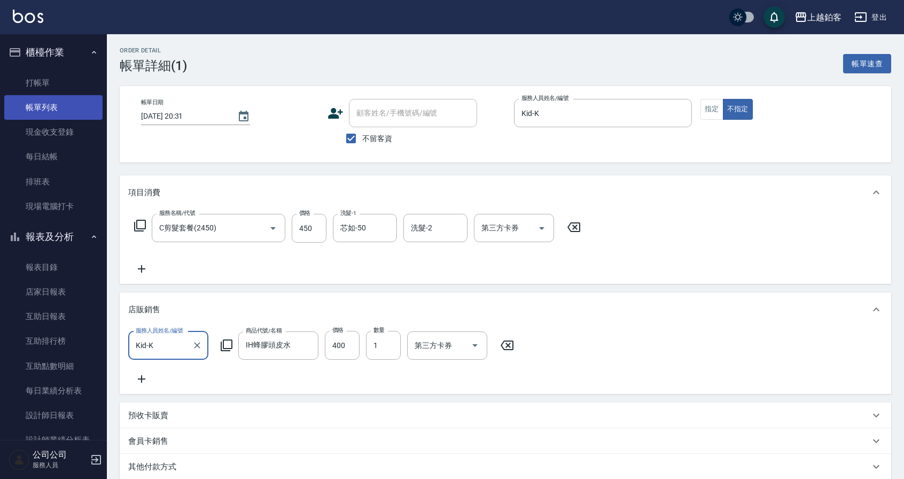
click at [35, 103] on link "帳單列表" at bounding box center [53, 107] width 98 height 25
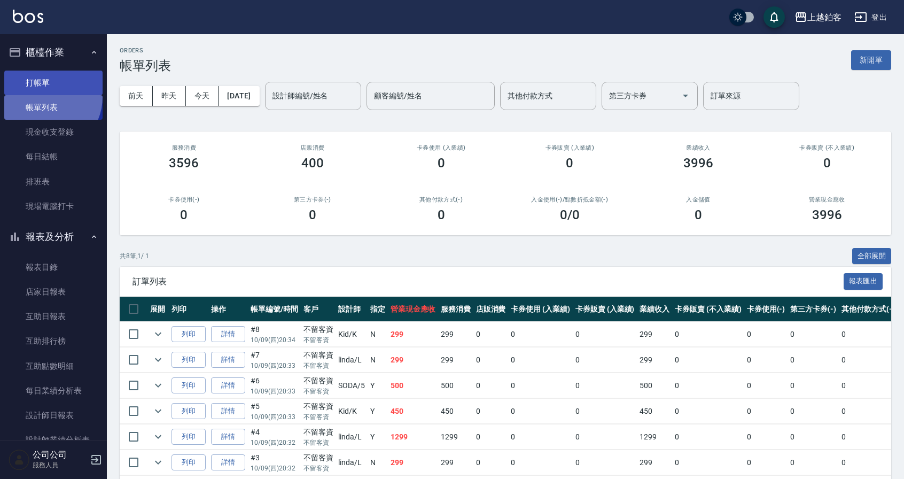
click at [49, 91] on link "打帳單" at bounding box center [53, 83] width 98 height 25
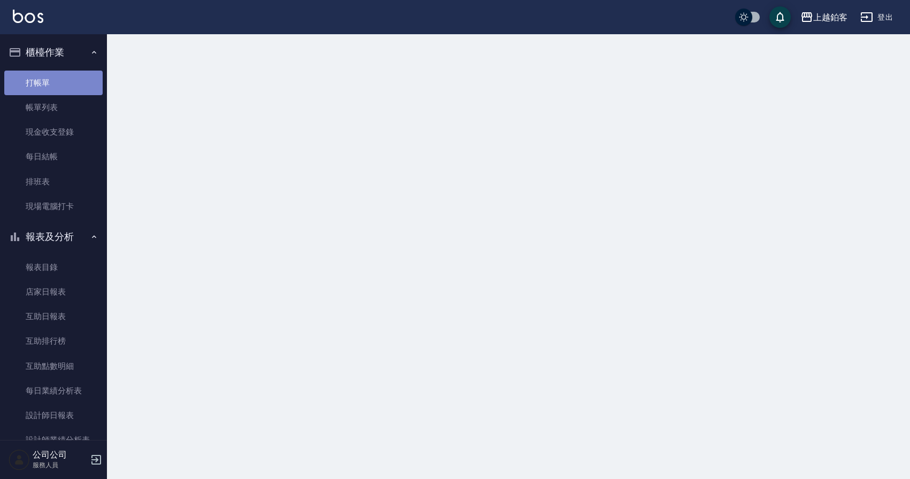
click at [53, 86] on link "打帳單" at bounding box center [53, 83] width 98 height 25
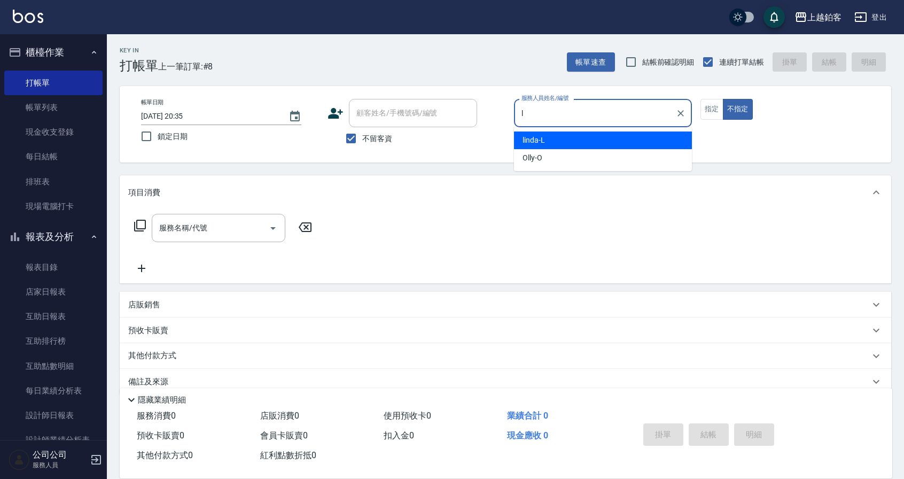
type input "linda-L"
type button "false"
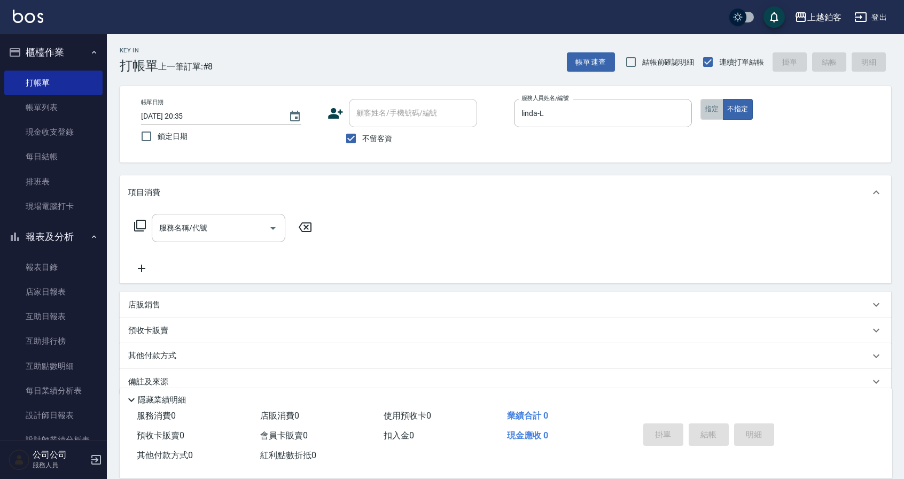
click at [719, 114] on button "指定" at bounding box center [712, 109] width 23 height 21
type button "true"
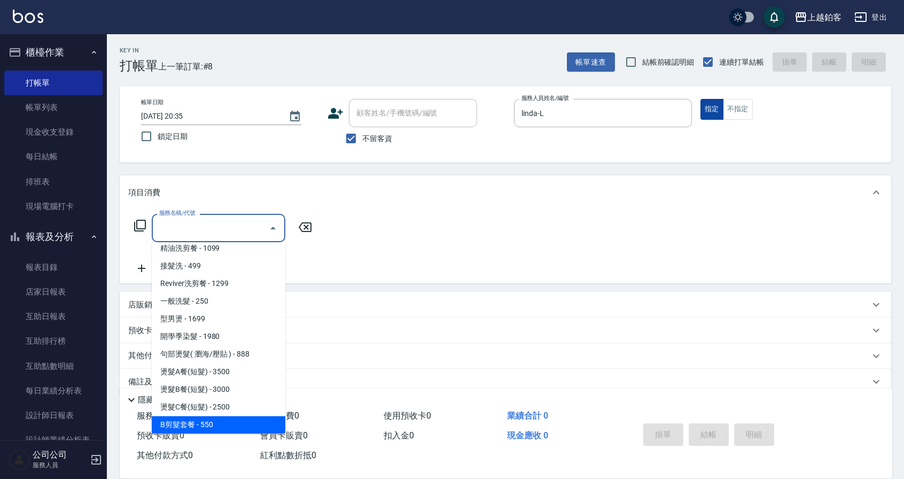
scroll to position [342, 0]
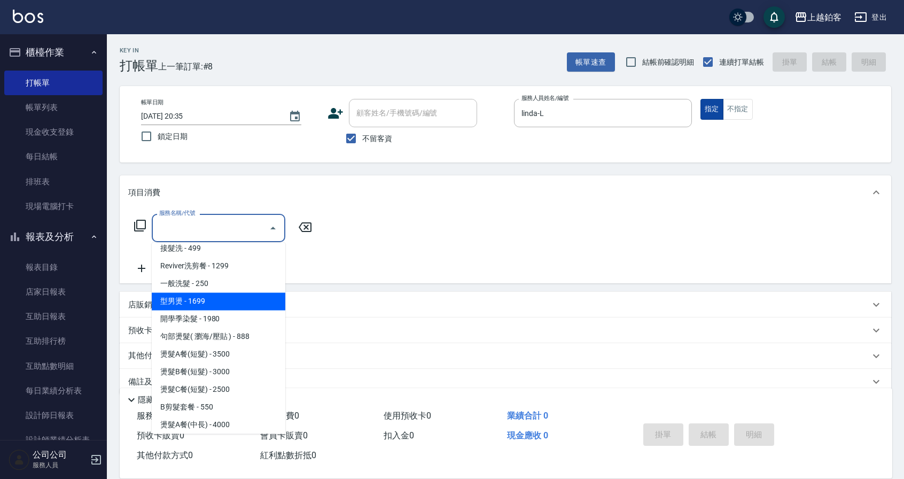
type input "型男燙(1699)"
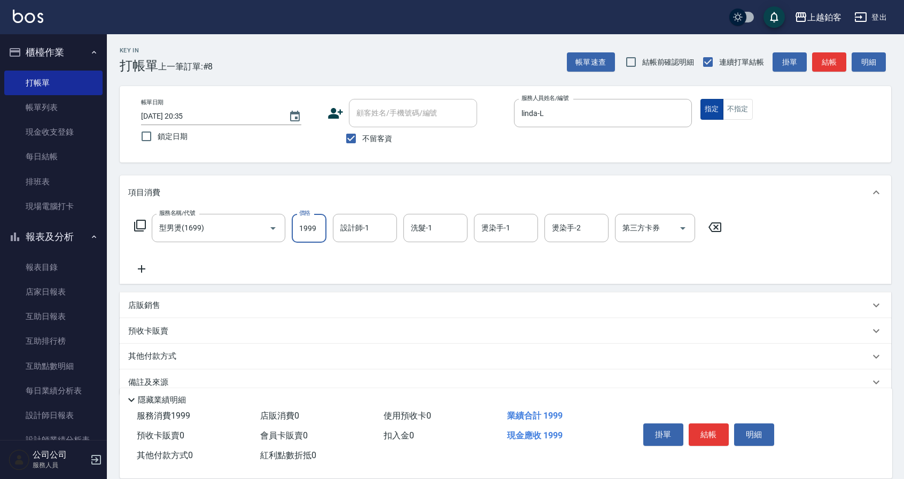
type input "1999"
type input "linda-L"
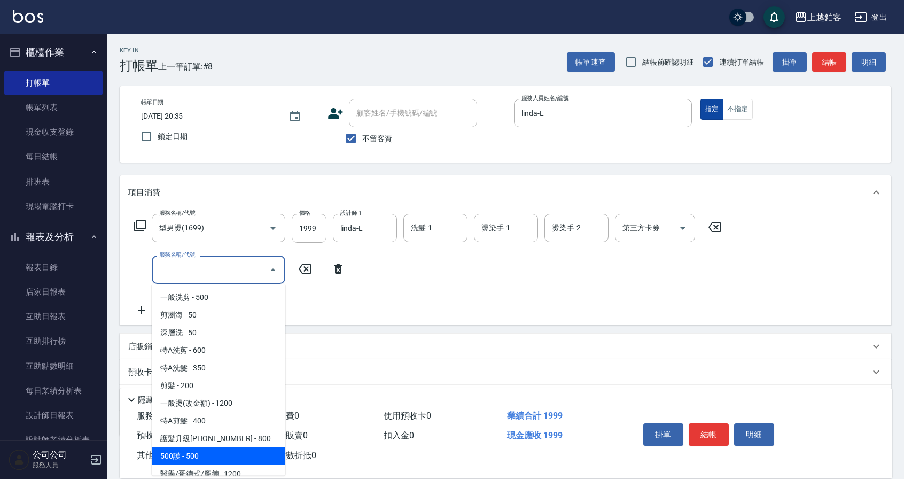
scroll to position [7, 0]
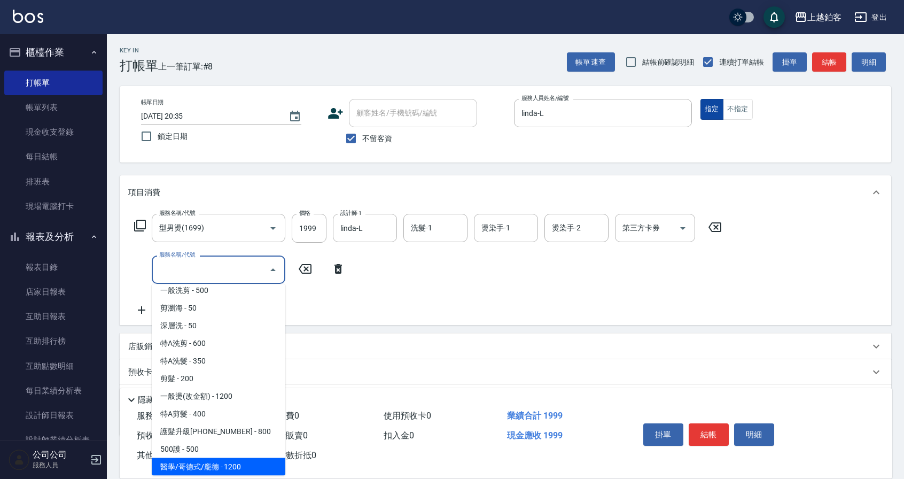
type input "醫學/哥德式/龐德(417)"
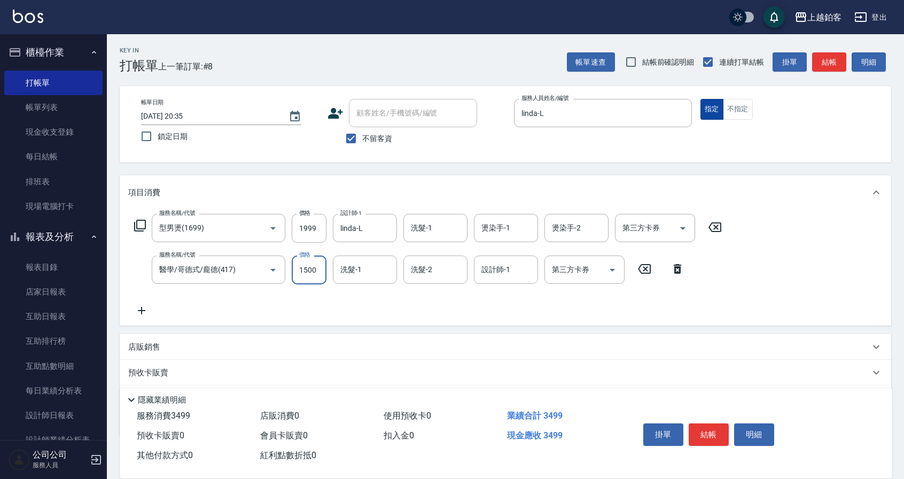
type input "1500"
type input "芯如-50"
type input "linda-L"
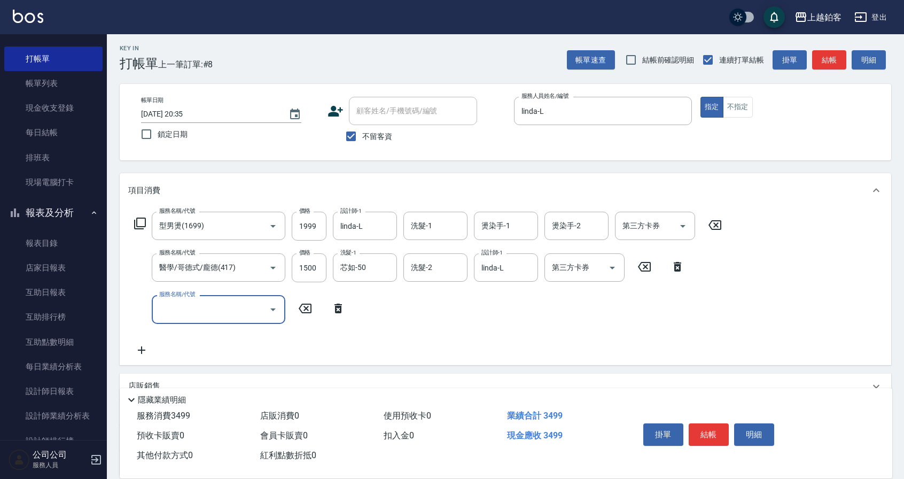
scroll to position [27, 0]
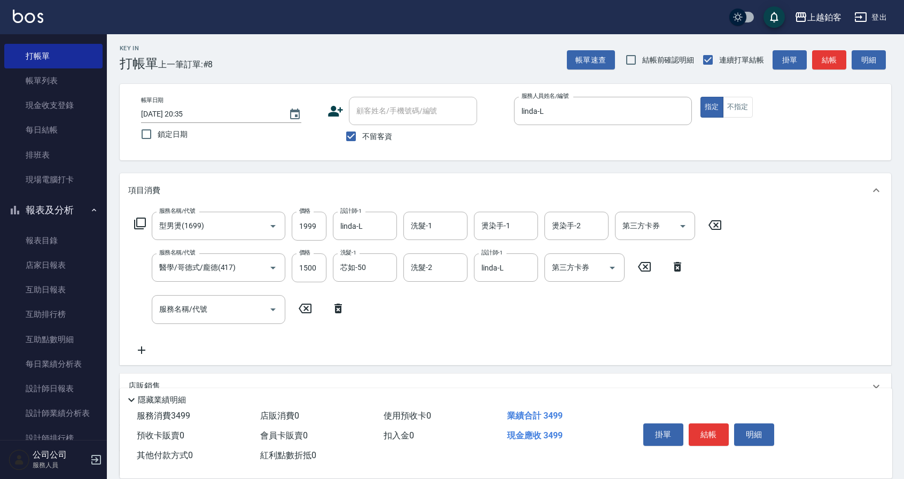
click at [154, 377] on div "店販銷售" at bounding box center [506, 387] width 772 height 26
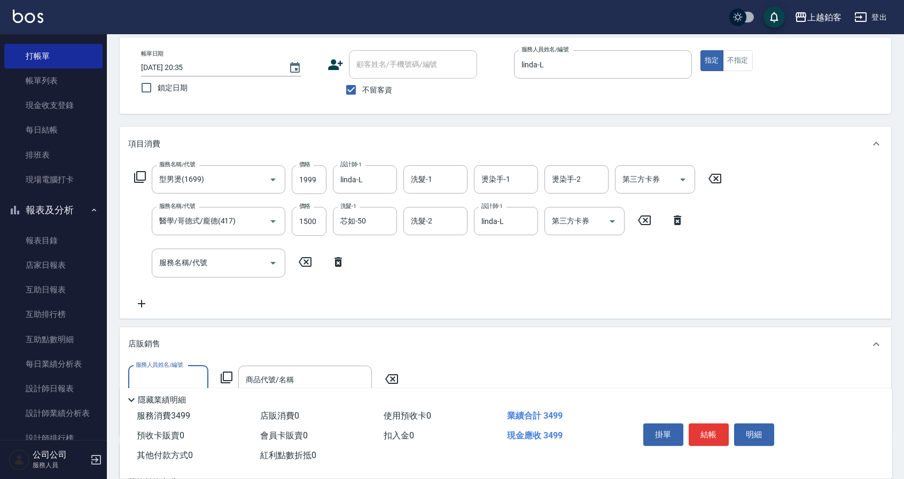
scroll to position [52, 0]
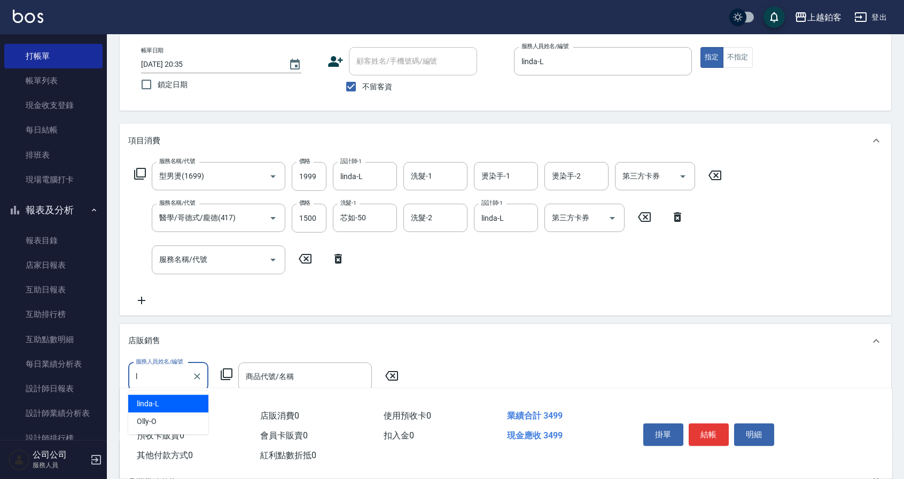
type input "linda-L"
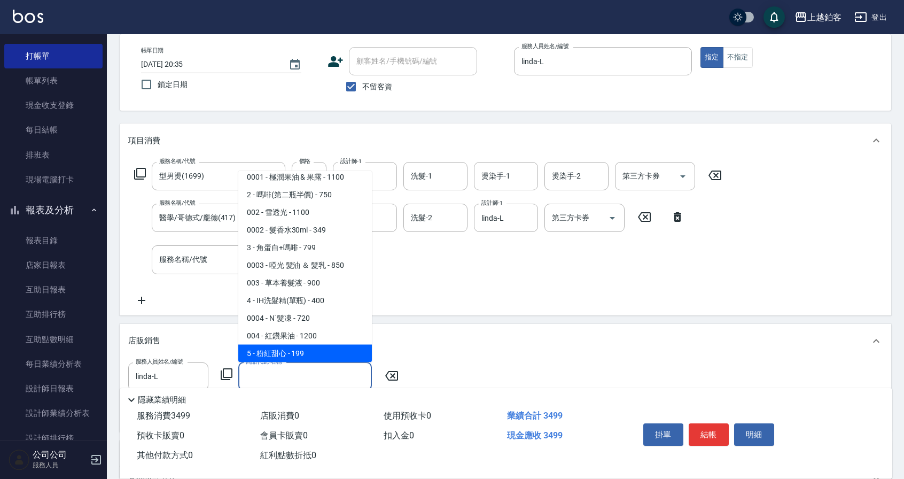
scroll to position [60, 0]
type input "雪球藍"
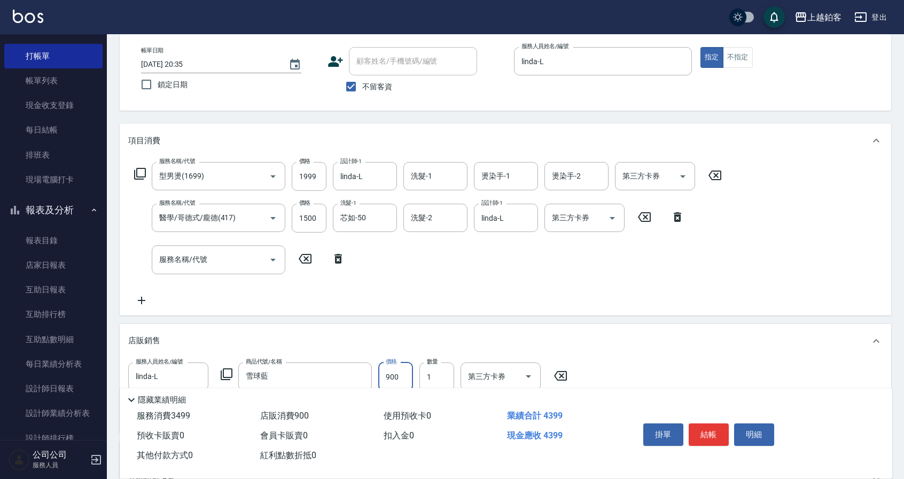
click at [410, 374] on input "900" at bounding box center [395, 376] width 35 height 29
type input "720"
click at [717, 430] on button "結帳" at bounding box center [709, 434] width 40 height 22
type input "[DATE] 20:36"
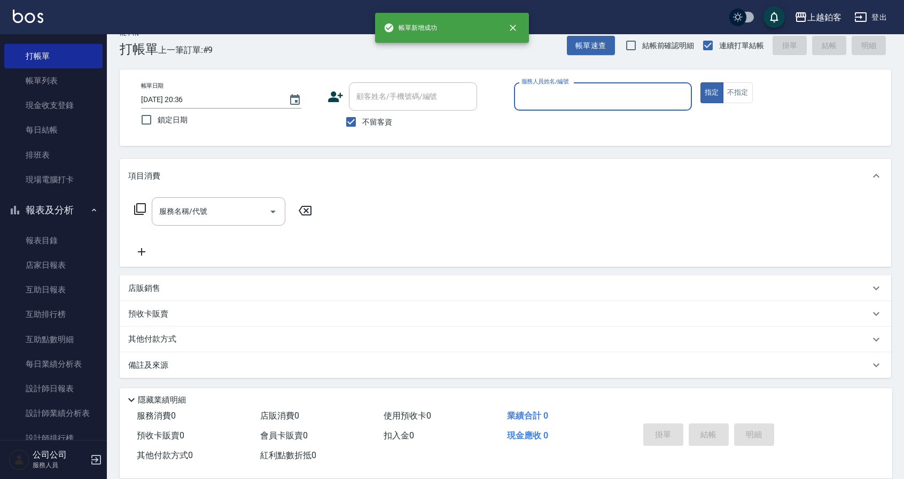
scroll to position [17, 0]
type input "linda-L"
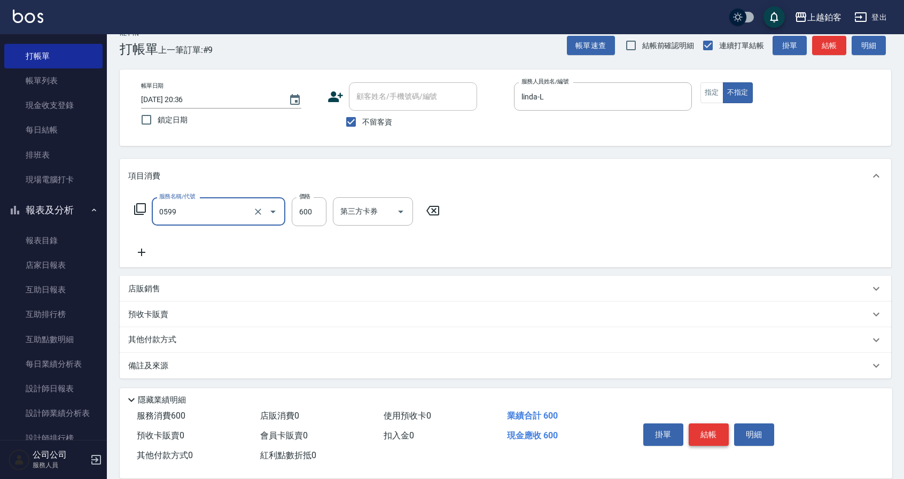
type input "精油-599(0599)"
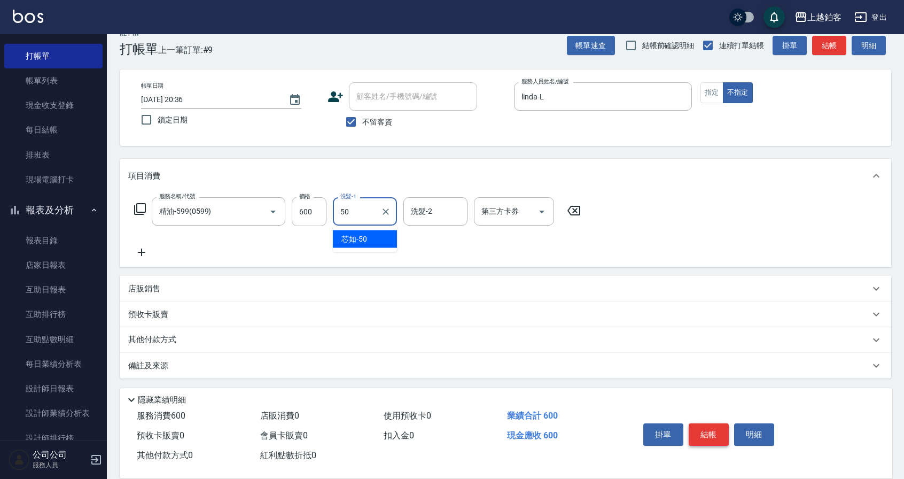
type input "芯如-50"
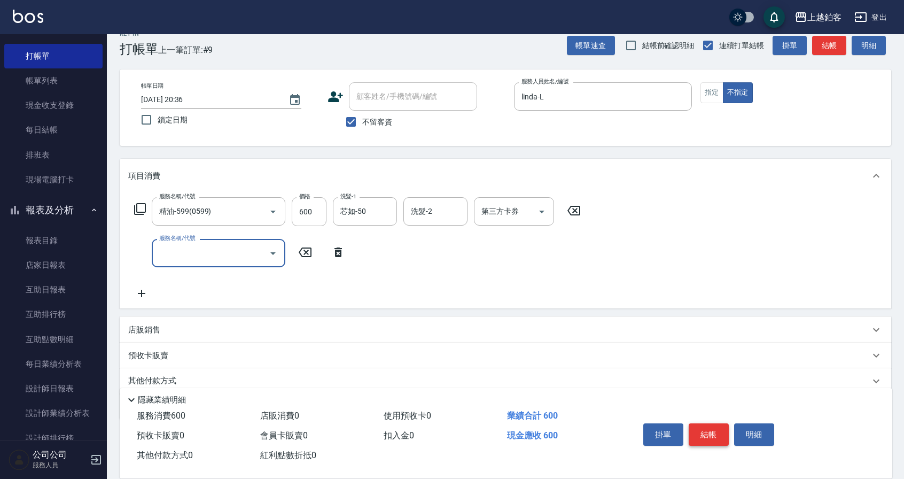
click at [712, 436] on button "結帳" at bounding box center [709, 434] width 40 height 22
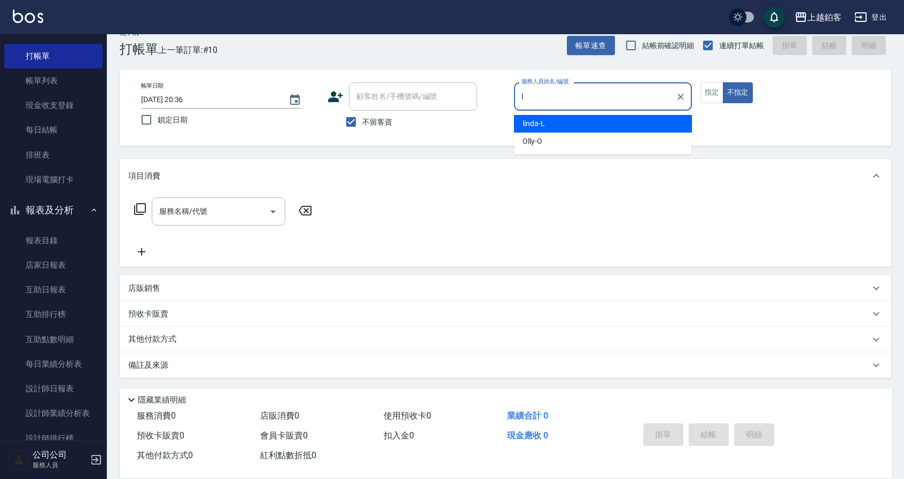
type input "linda-L"
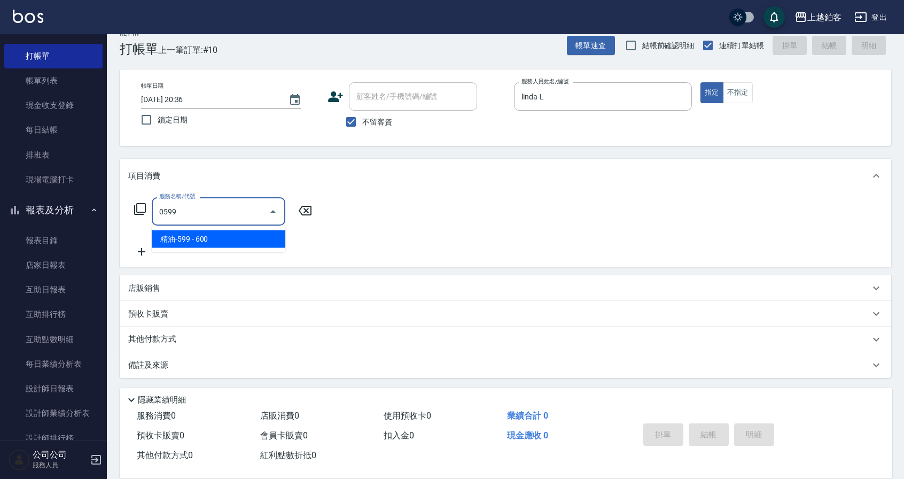
type input "精油-599(0599)"
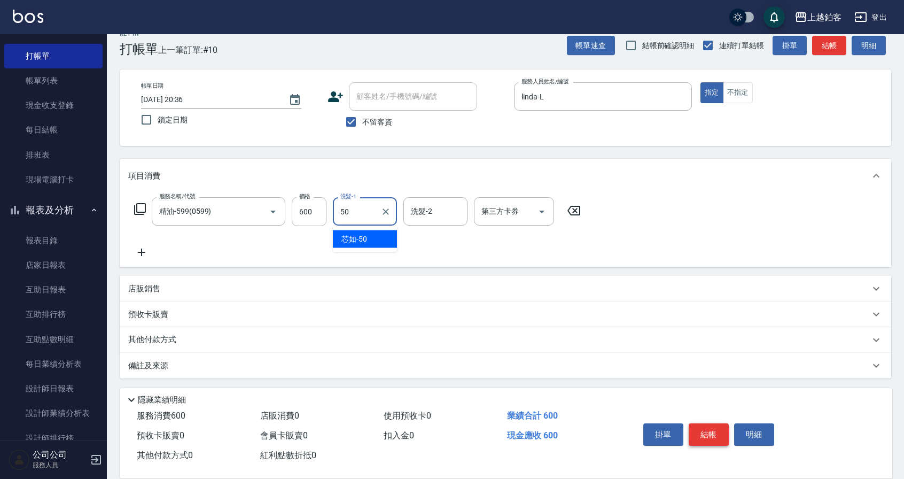
type input "芯如-50"
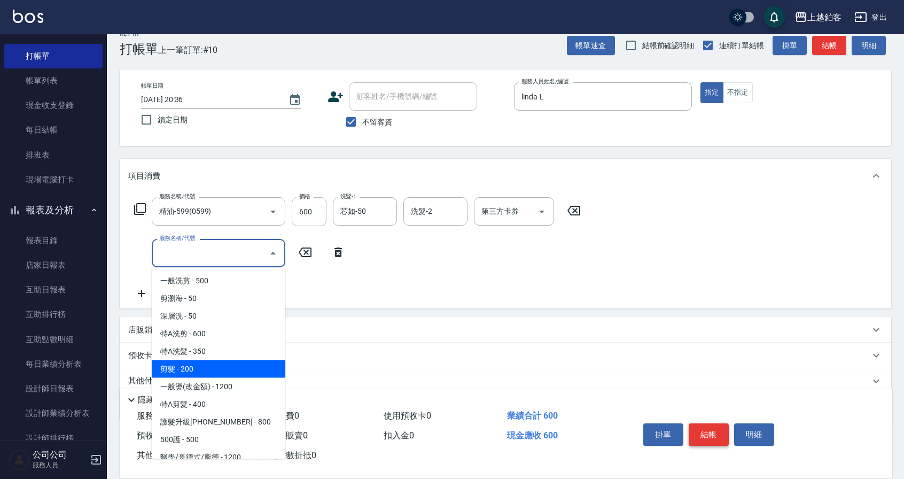
type input "剪髮(200)"
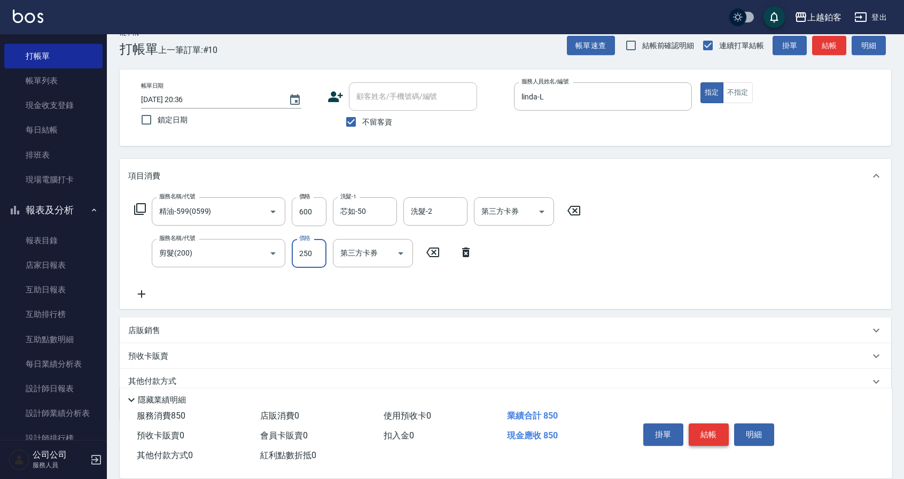
type input "250"
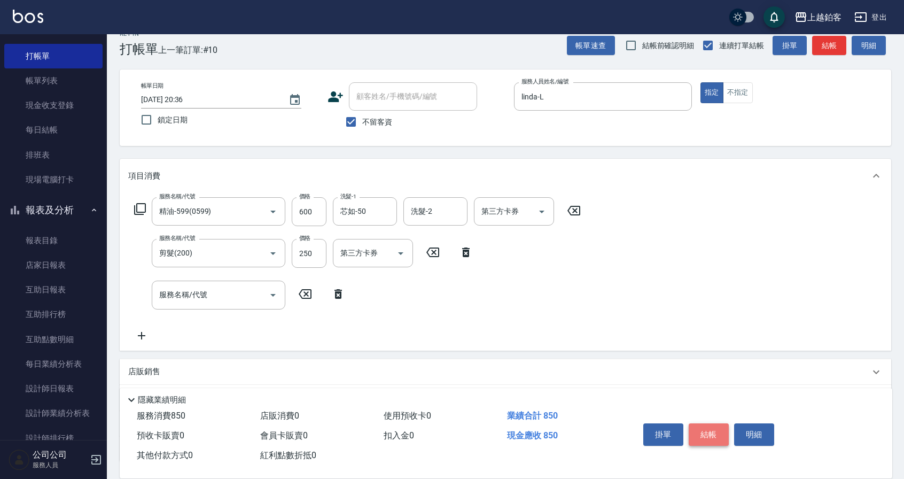
click at [696, 427] on button "結帳" at bounding box center [709, 434] width 40 height 22
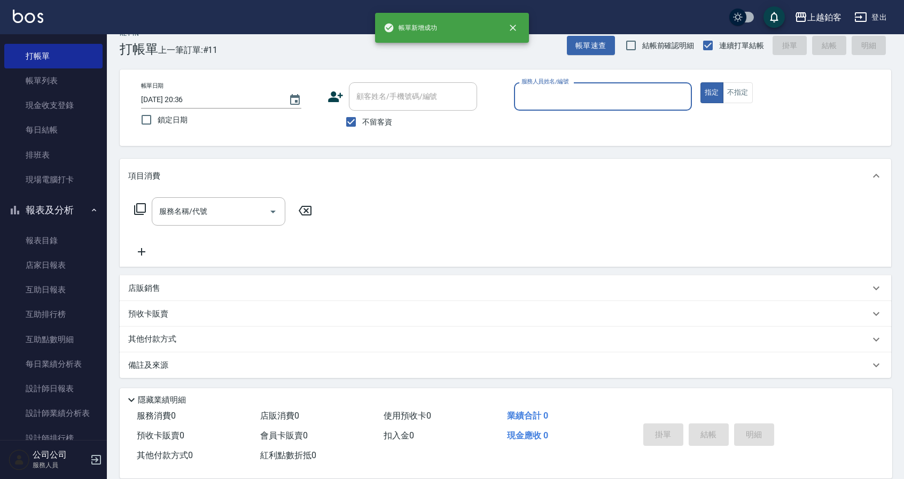
type input "k"
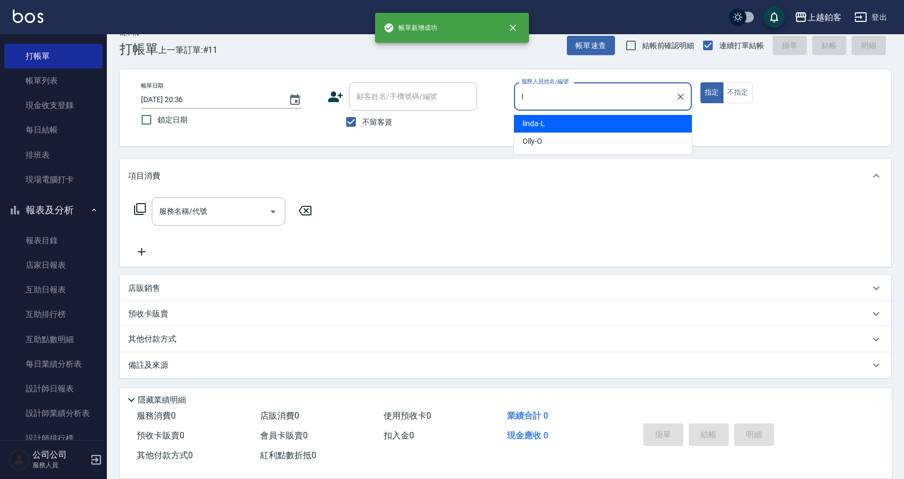
type input "linda-L"
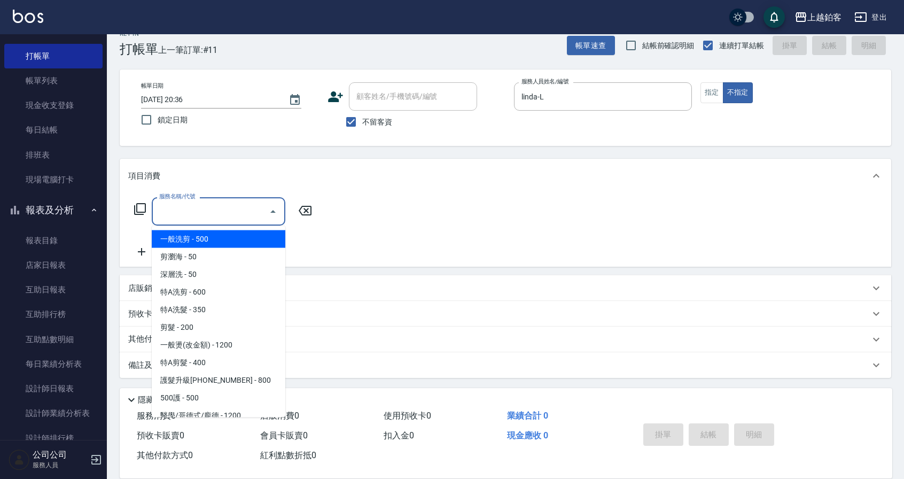
type input "一般洗剪(5)"
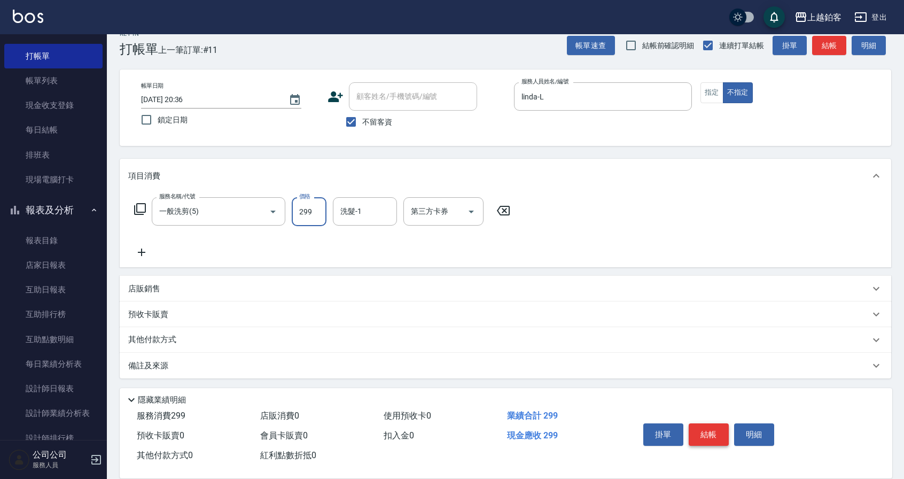
type input "299"
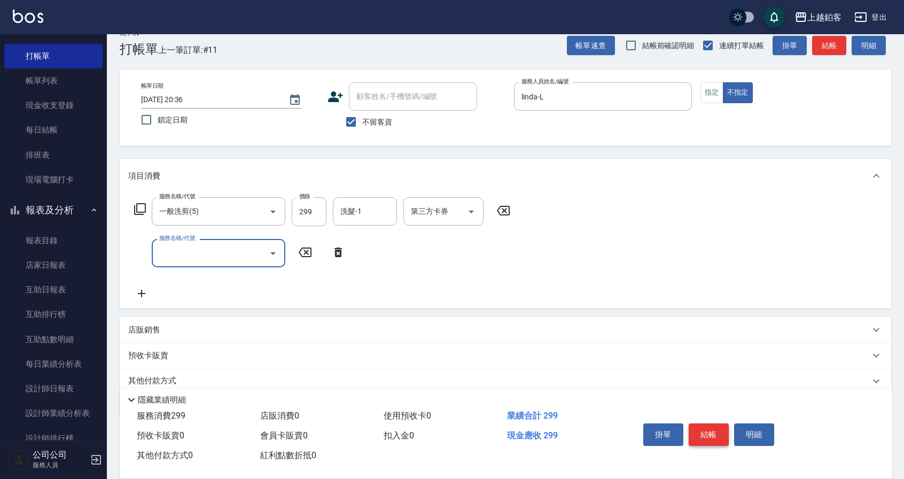
click at [704, 430] on button "結帳" at bounding box center [709, 434] width 40 height 22
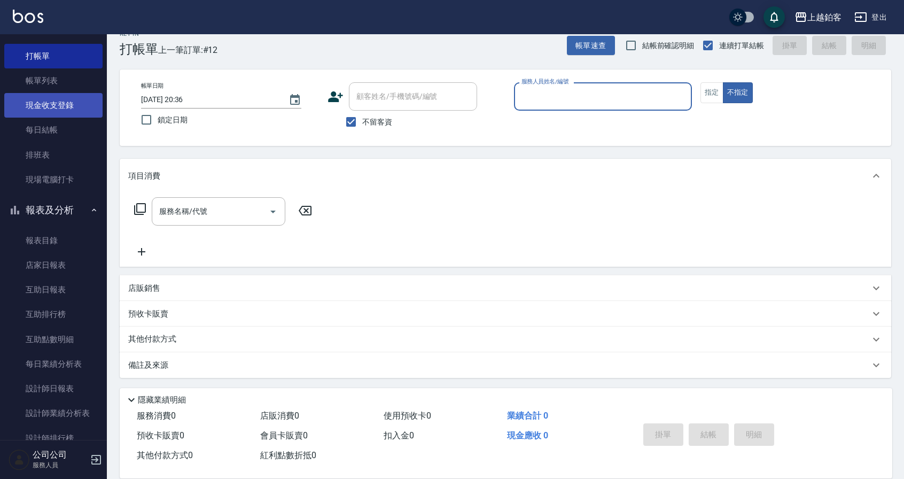
click at [41, 82] on link "帳單列表" at bounding box center [53, 80] width 98 height 25
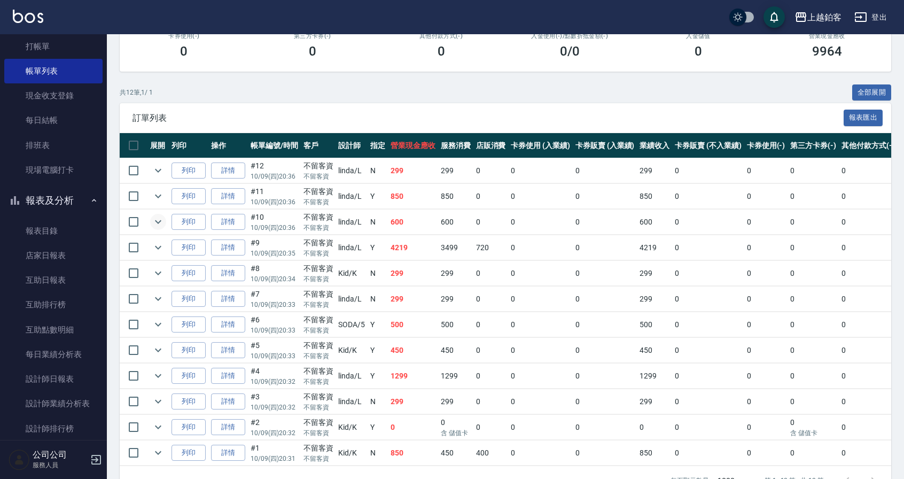
scroll to position [162, 0]
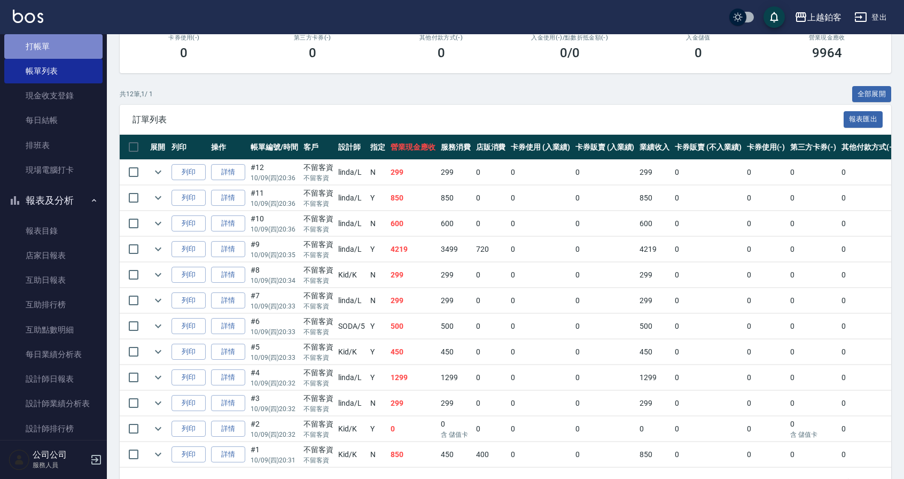
click at [74, 48] on link "打帳單" at bounding box center [53, 46] width 98 height 25
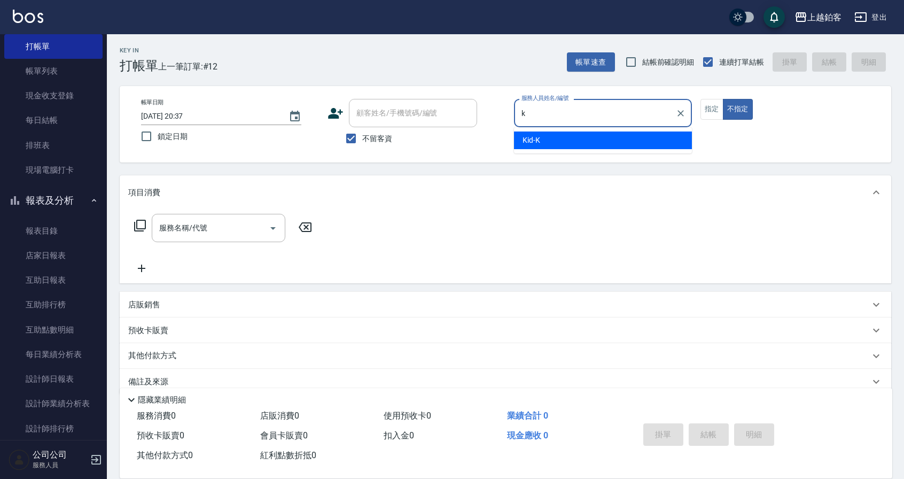
type input "Kid-K"
type button "false"
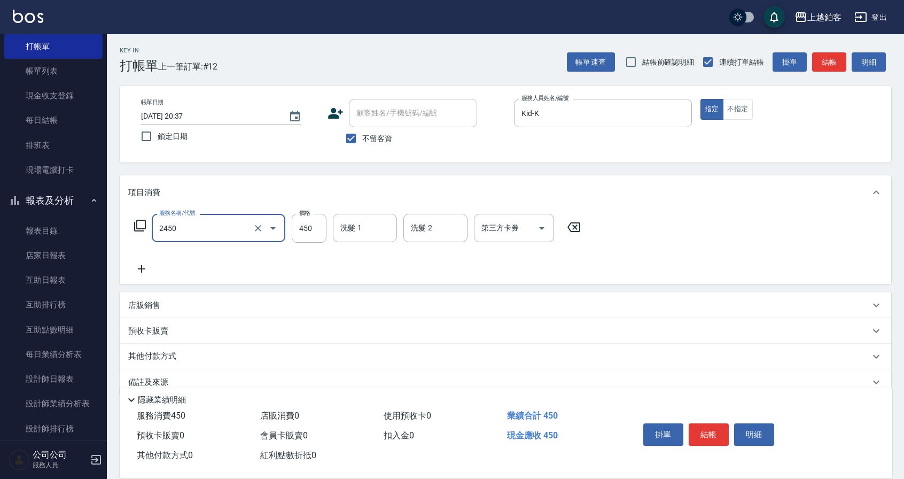
type input "C剪髮套餐(2450)"
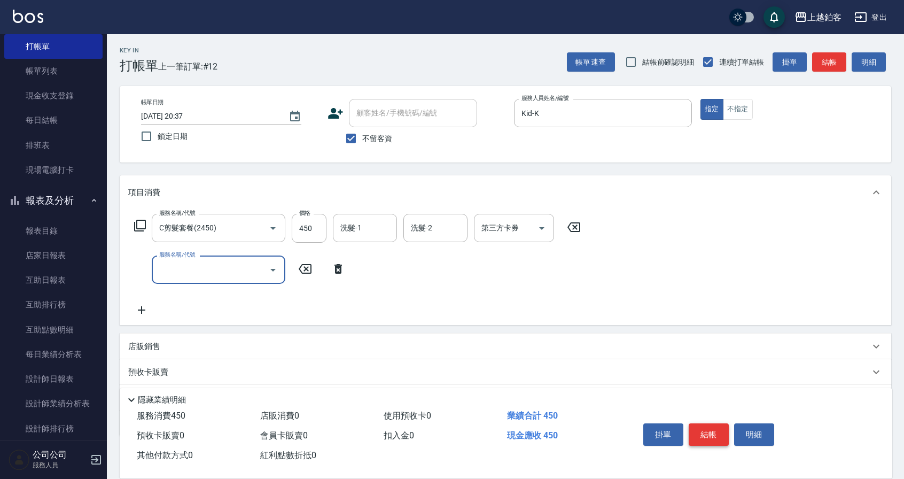
click at [718, 434] on button "結帳" at bounding box center [709, 434] width 40 height 22
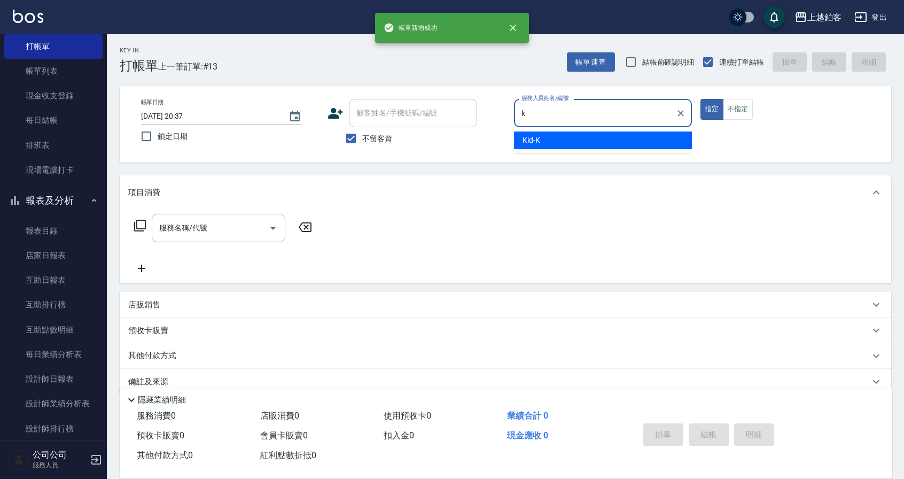
type input "Kid-K"
type button "true"
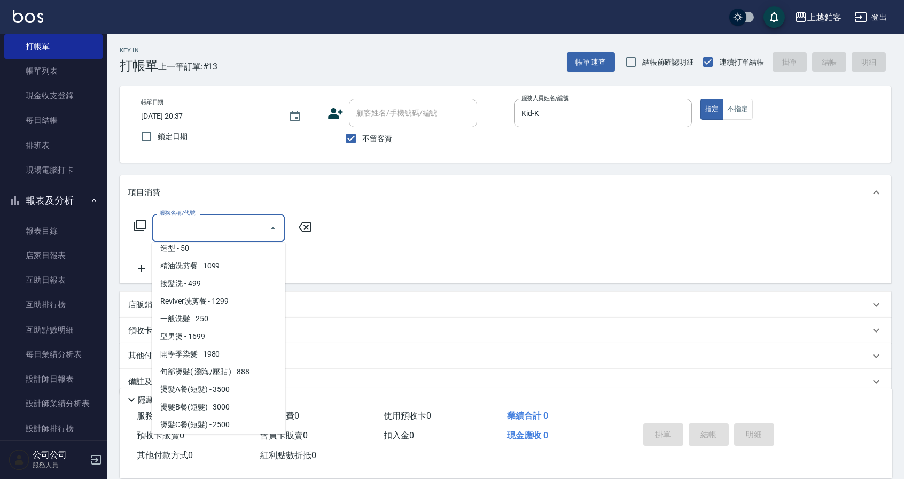
scroll to position [324, 0]
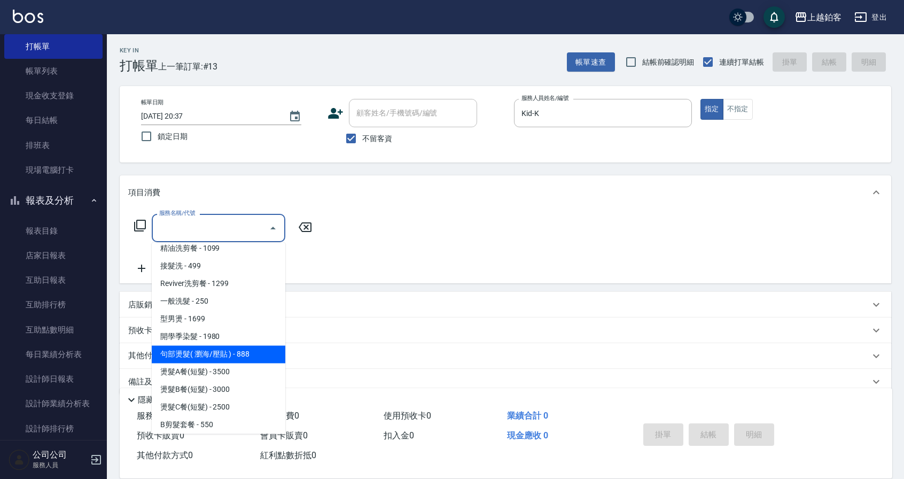
type input "句部燙髮( 瀏海/壓貼 )(2001)"
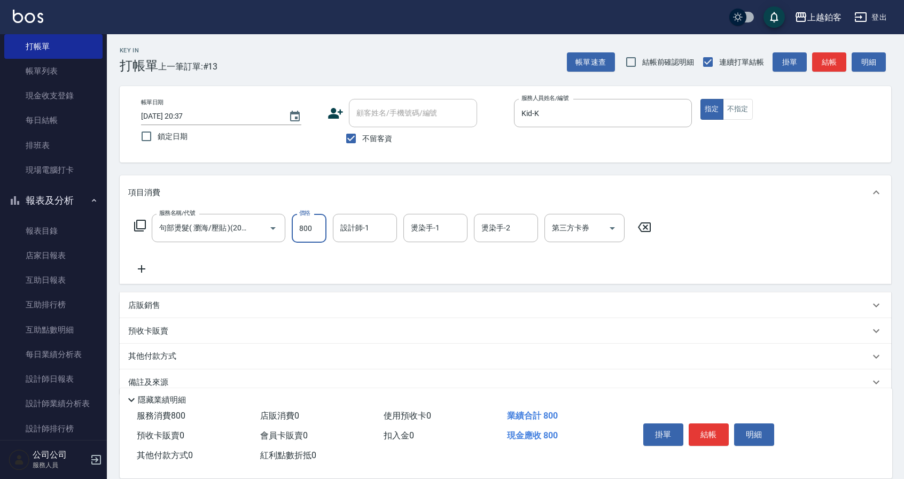
type input "800"
type input "Kid-K"
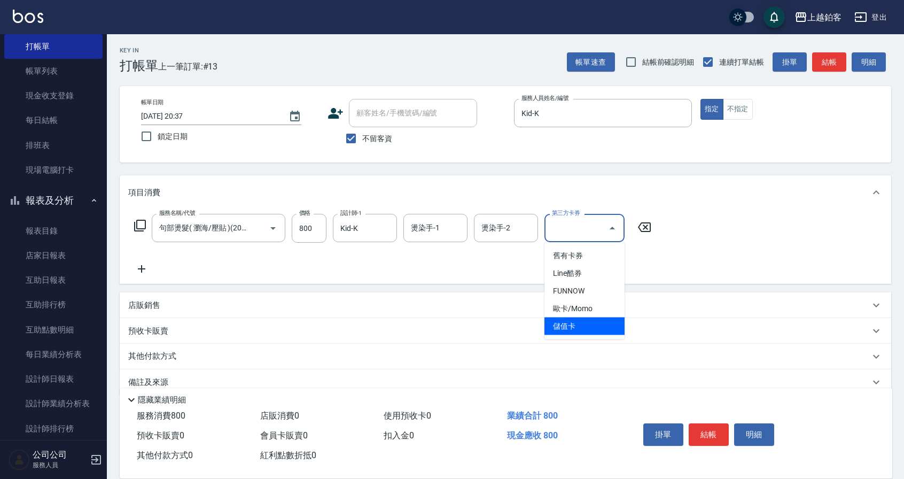
type input "儲值卡"
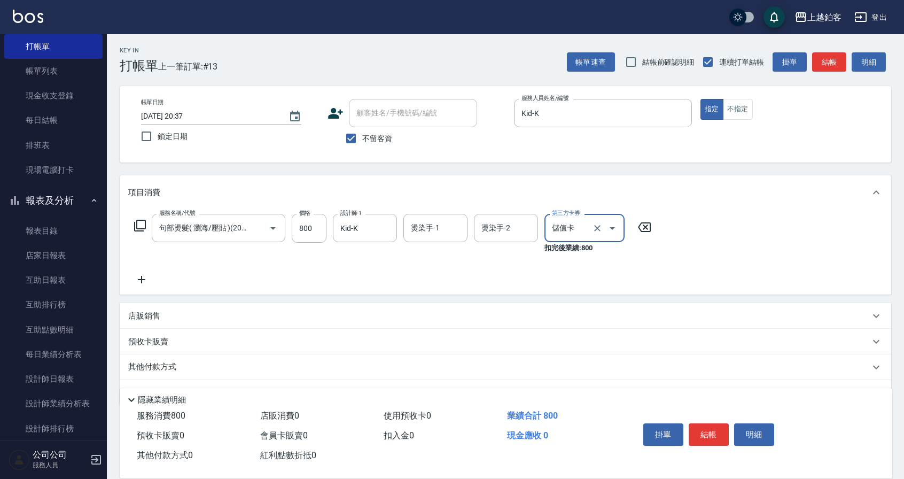
scroll to position [0, 0]
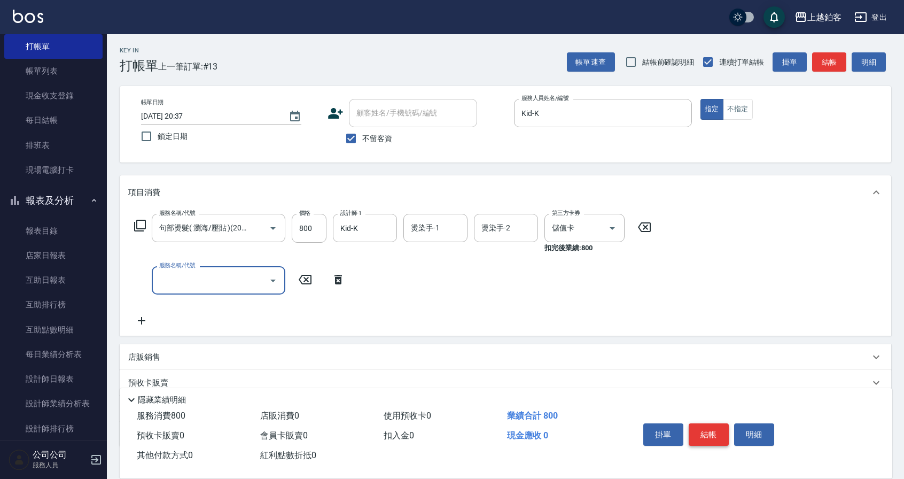
click at [720, 435] on button "結帳" at bounding box center [709, 434] width 40 height 22
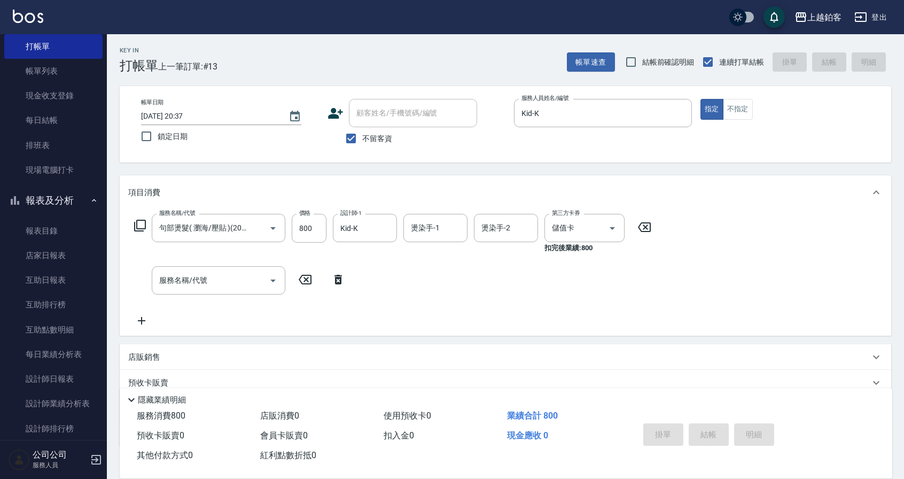
type input "[DATE] 20:38"
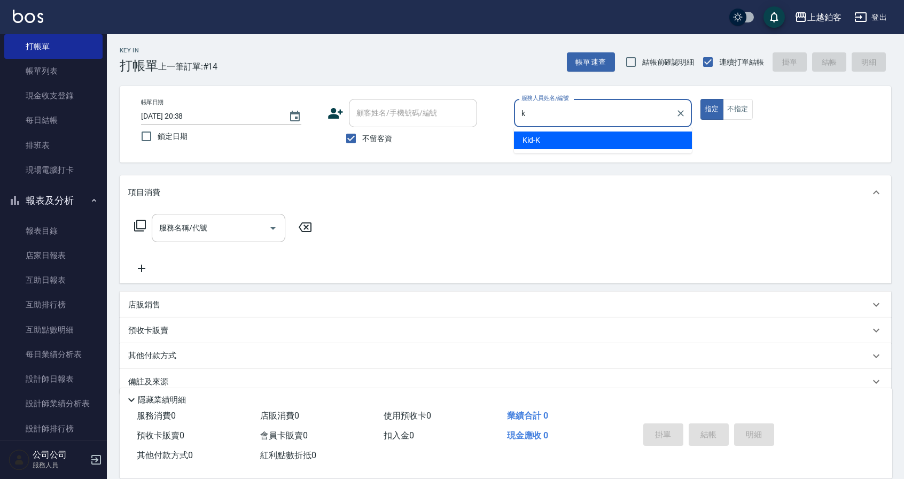
type input "Kid-K"
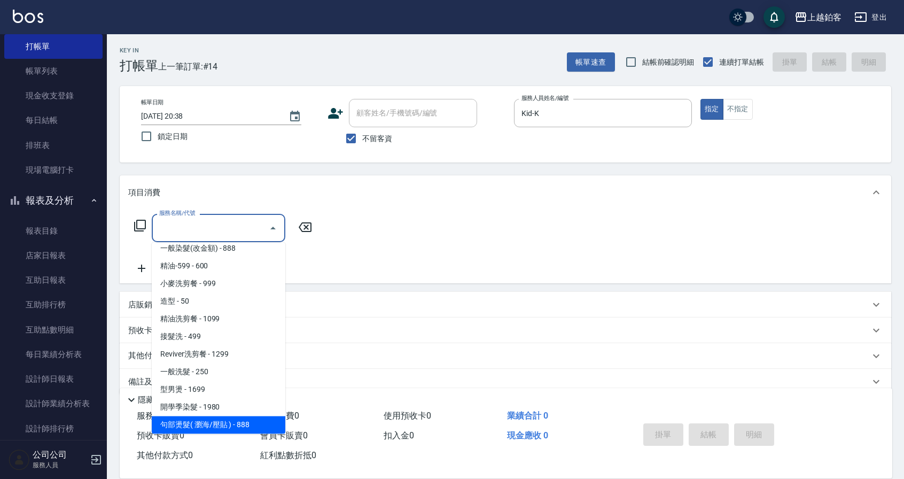
scroll to position [272, 0]
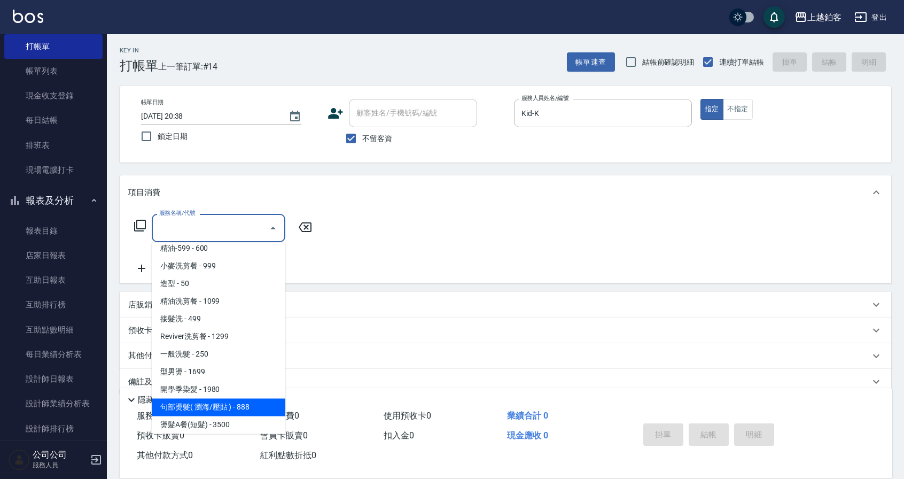
type input "句部燙髮( 瀏海/壓貼 )(2001)"
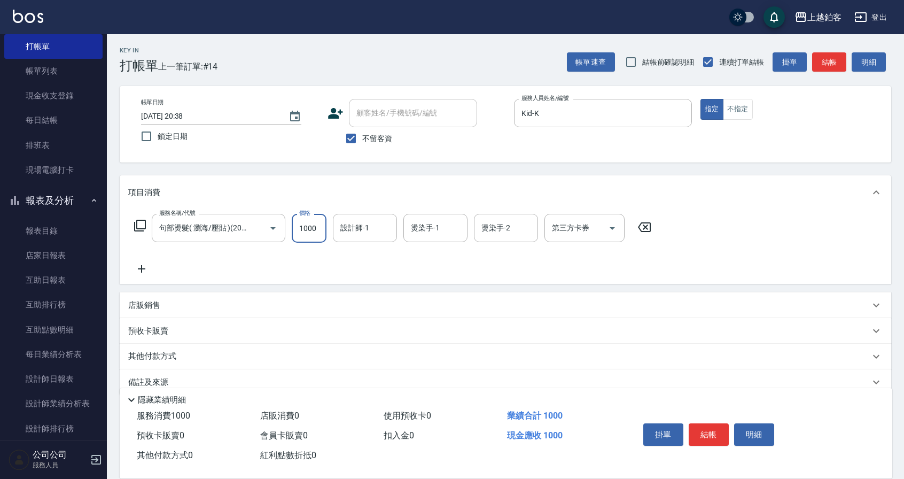
type input "1000"
type input "Kid-K"
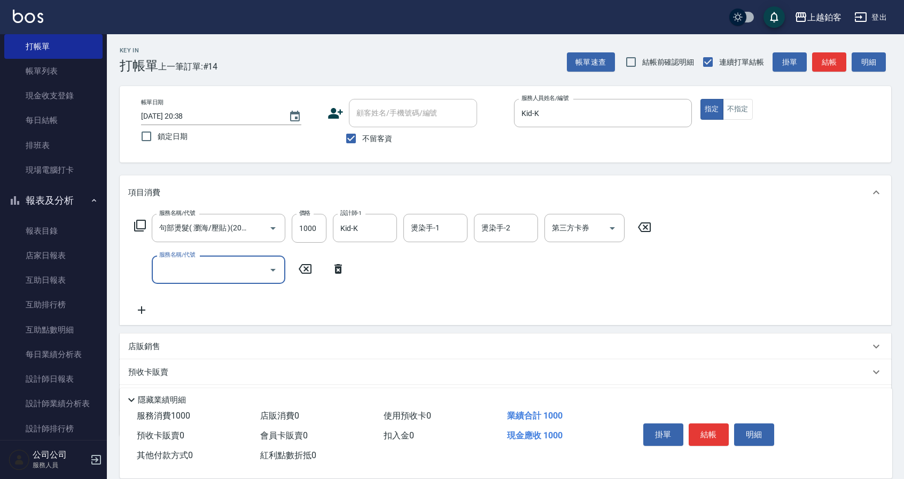
scroll to position [0, 0]
drag, startPoint x: 609, startPoint y: 229, endPoint x: 609, endPoint y: 238, distance: 8.6
click at [610, 229] on icon "Open" at bounding box center [612, 228] width 13 height 13
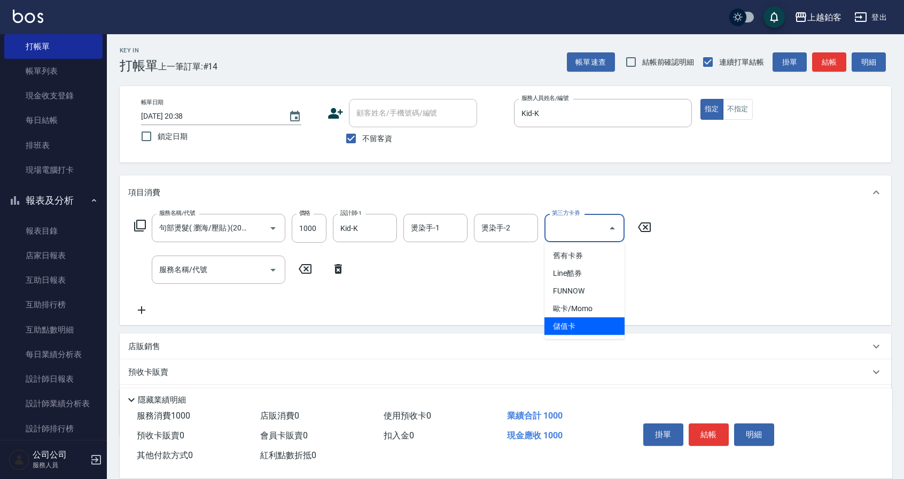
click at [581, 327] on span "儲值卡" at bounding box center [585, 326] width 80 height 18
type input "儲值卡"
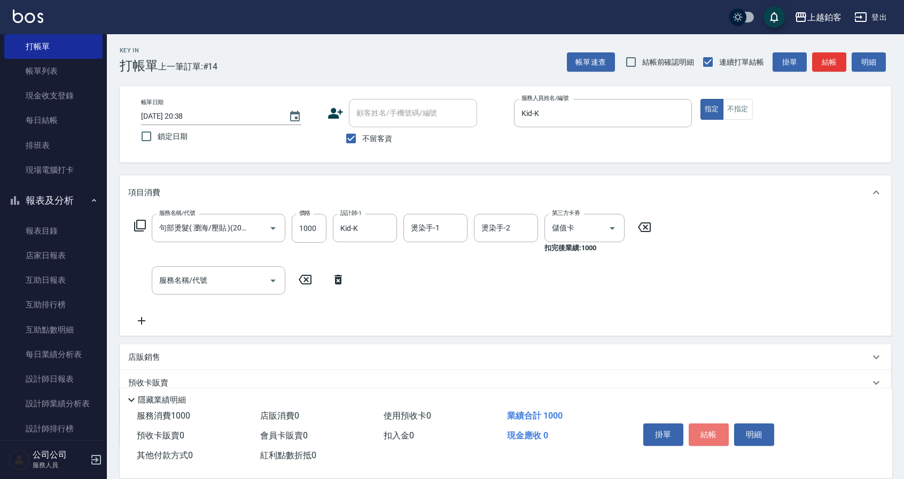
click at [708, 430] on button "結帳" at bounding box center [709, 434] width 40 height 22
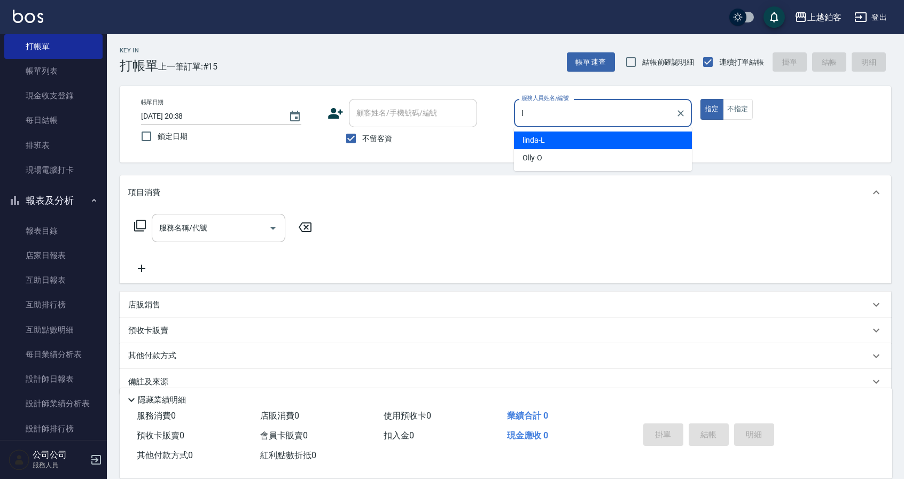
type input "linda-L"
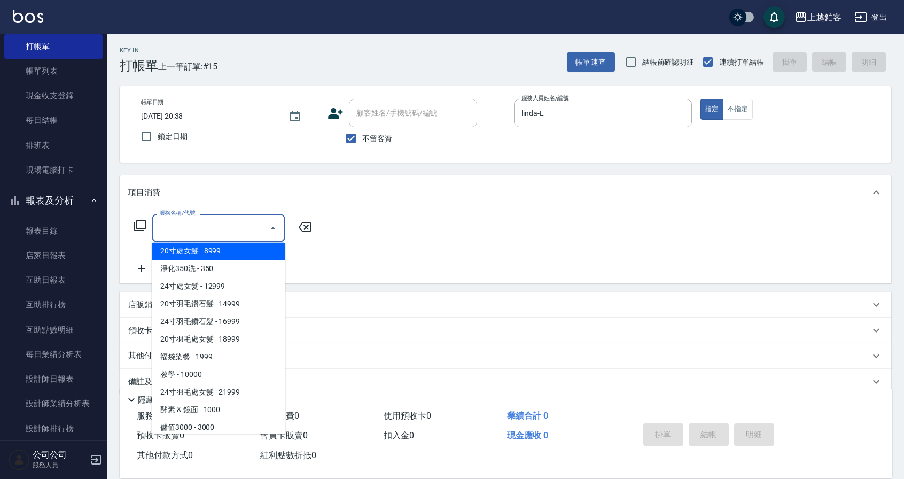
scroll to position [1168, 0]
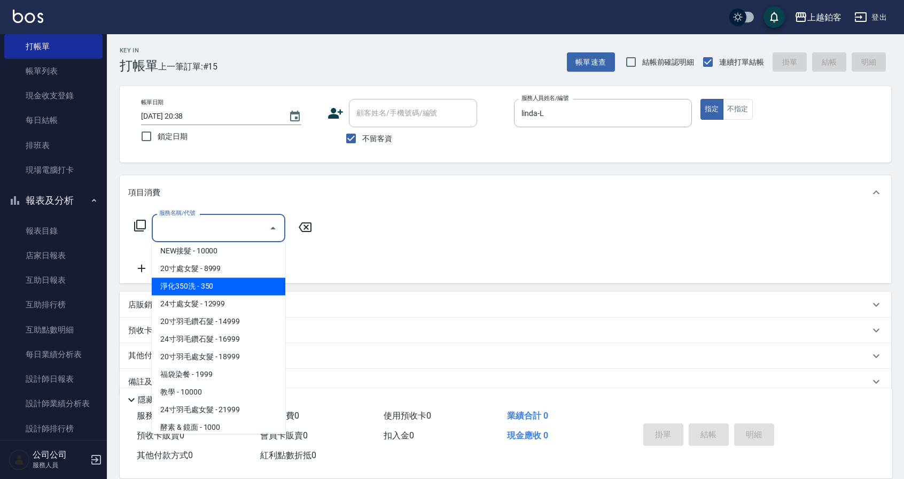
type input "淨化350洗(10020)"
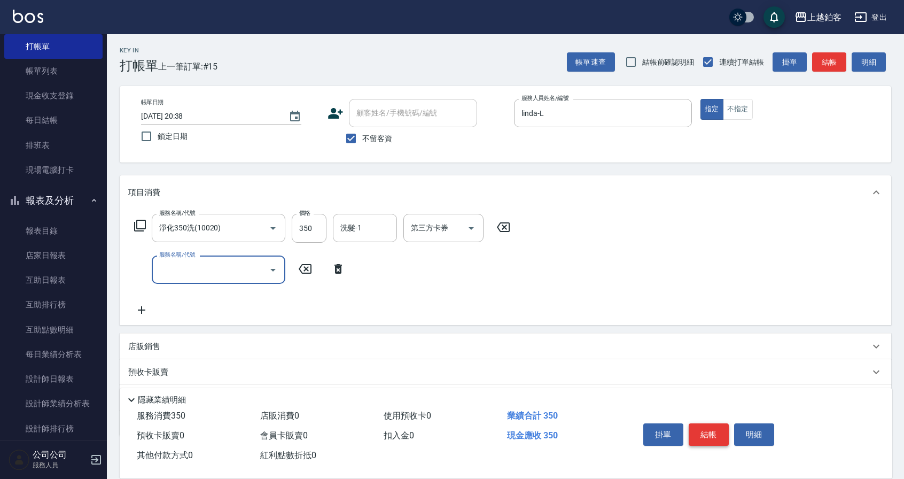
click at [714, 436] on button "結帳" at bounding box center [709, 434] width 40 height 22
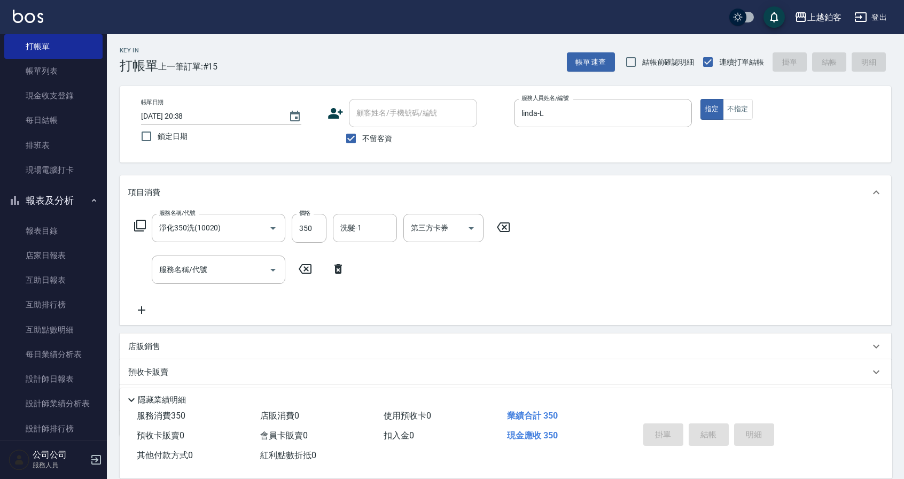
type input "[DATE] 21:05"
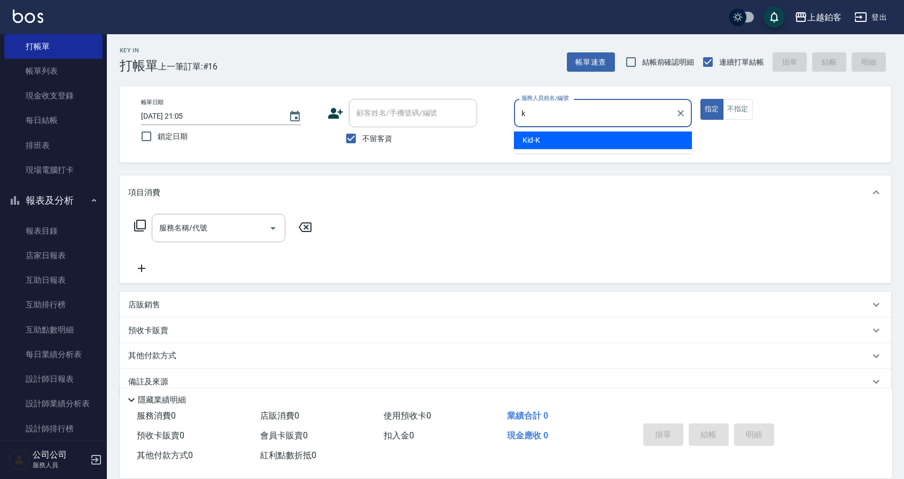
type input "Kid-K"
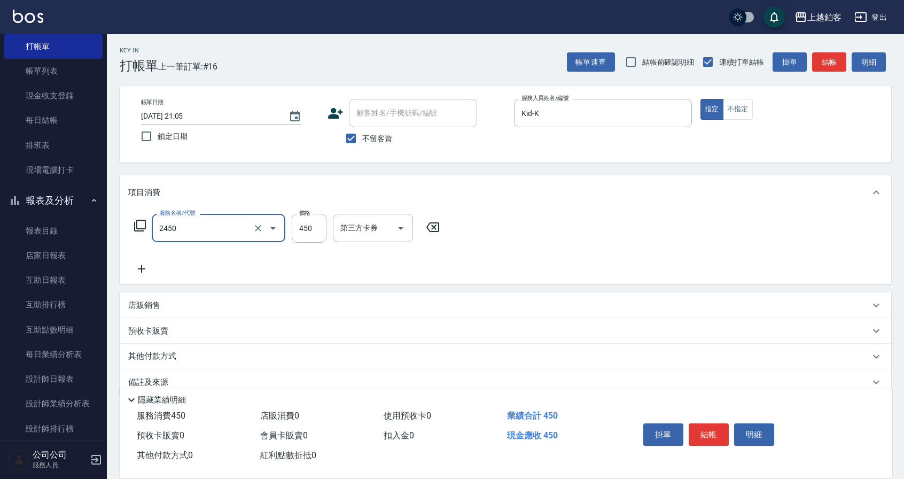
type input "C剪髮套餐(2450)"
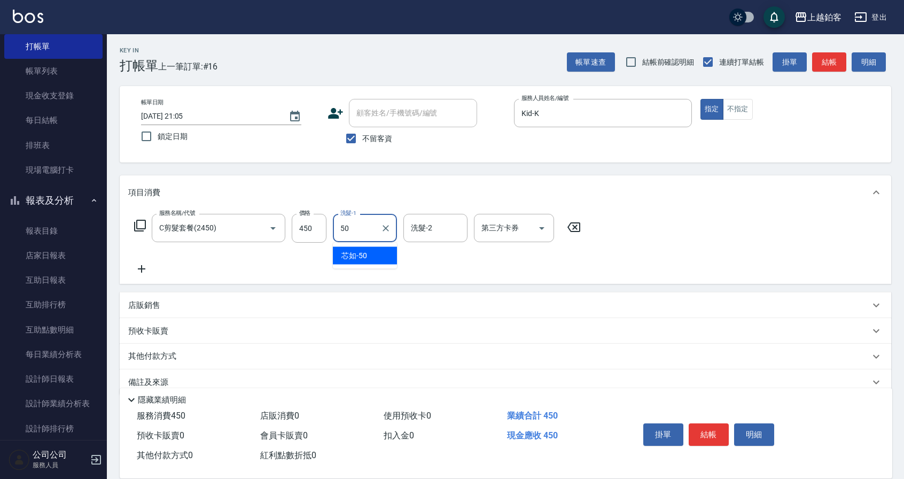
type input "芯如-50"
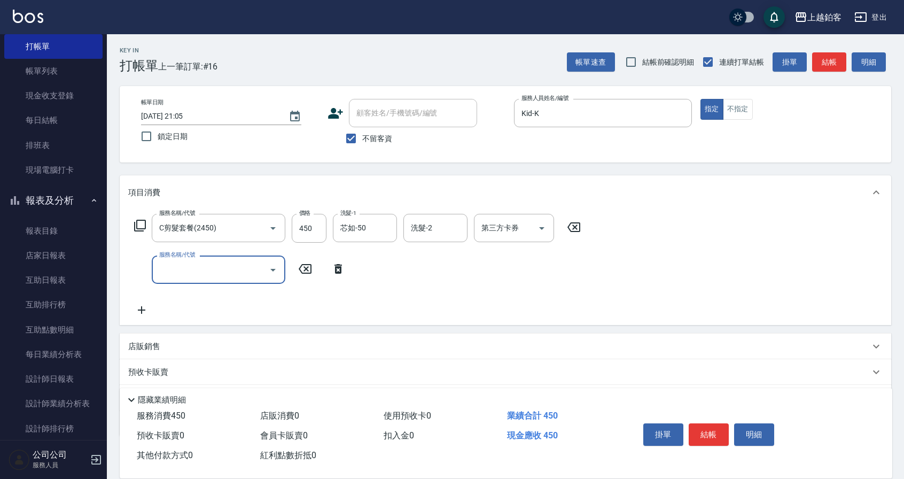
click at [722, 436] on button "結帳" at bounding box center [709, 434] width 40 height 22
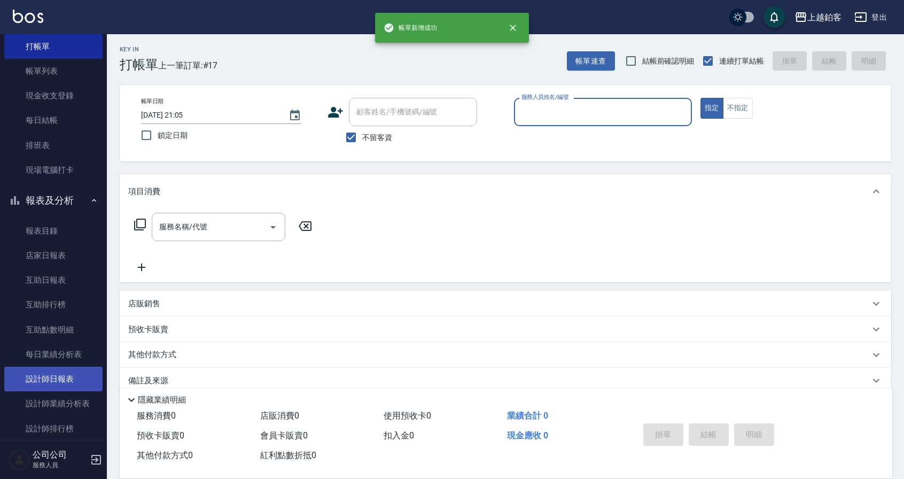
click at [53, 383] on link "設計師日報表" at bounding box center [53, 379] width 98 height 25
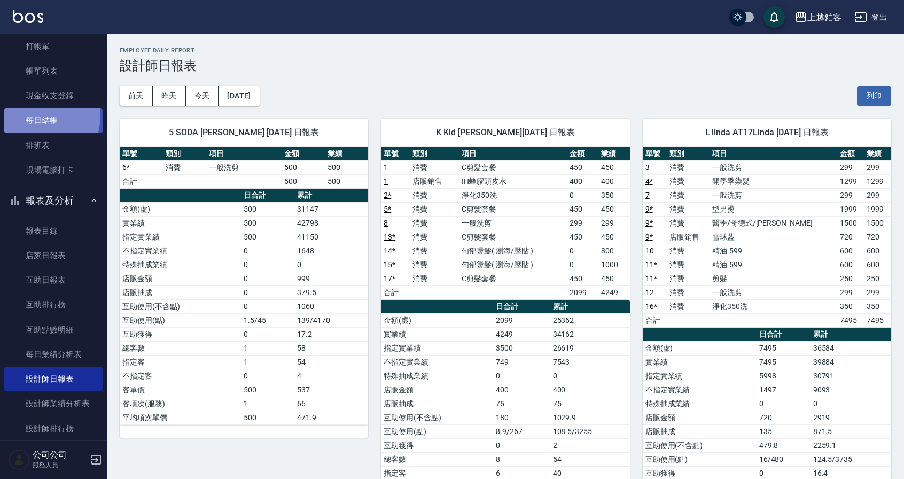
click at [37, 115] on link "每日結帳" at bounding box center [53, 120] width 98 height 25
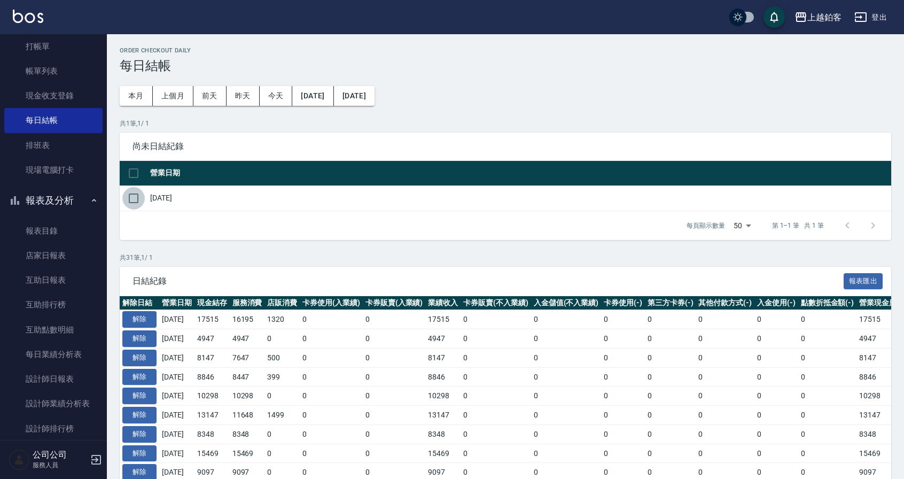
click at [135, 198] on input "checkbox" at bounding box center [133, 198] width 22 height 22
checkbox input "true"
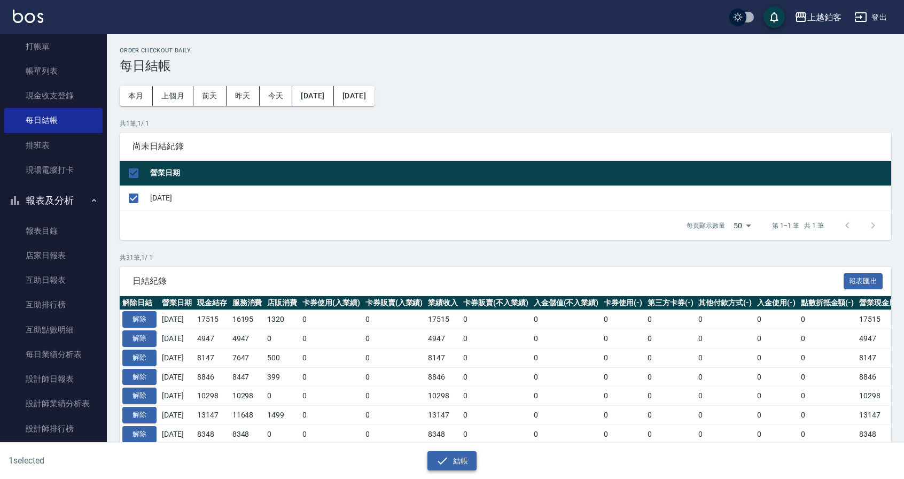
drag, startPoint x: 465, startPoint y: 461, endPoint x: 460, endPoint y: 457, distance: 6.5
click at [465, 461] on button "結帳" at bounding box center [453, 461] width 50 height 20
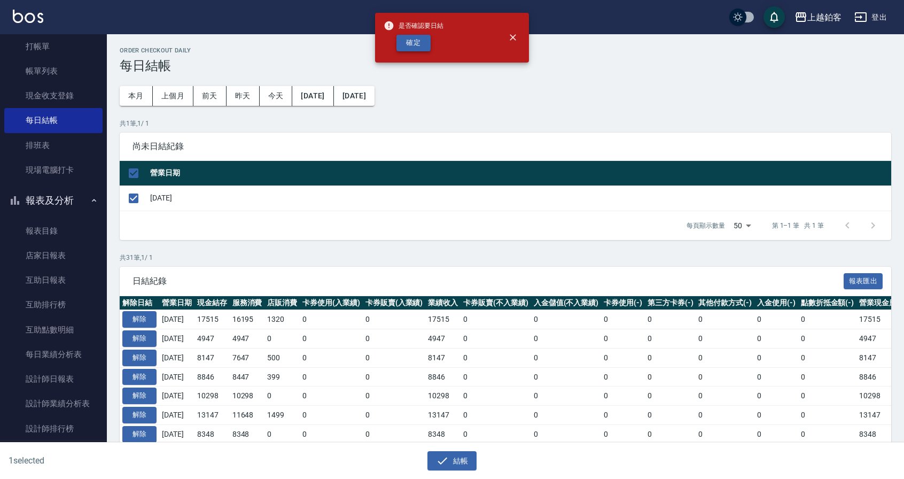
click at [412, 50] on button "確定" at bounding box center [414, 43] width 34 height 17
checkbox input "false"
